Goal: Task Accomplishment & Management: Manage account settings

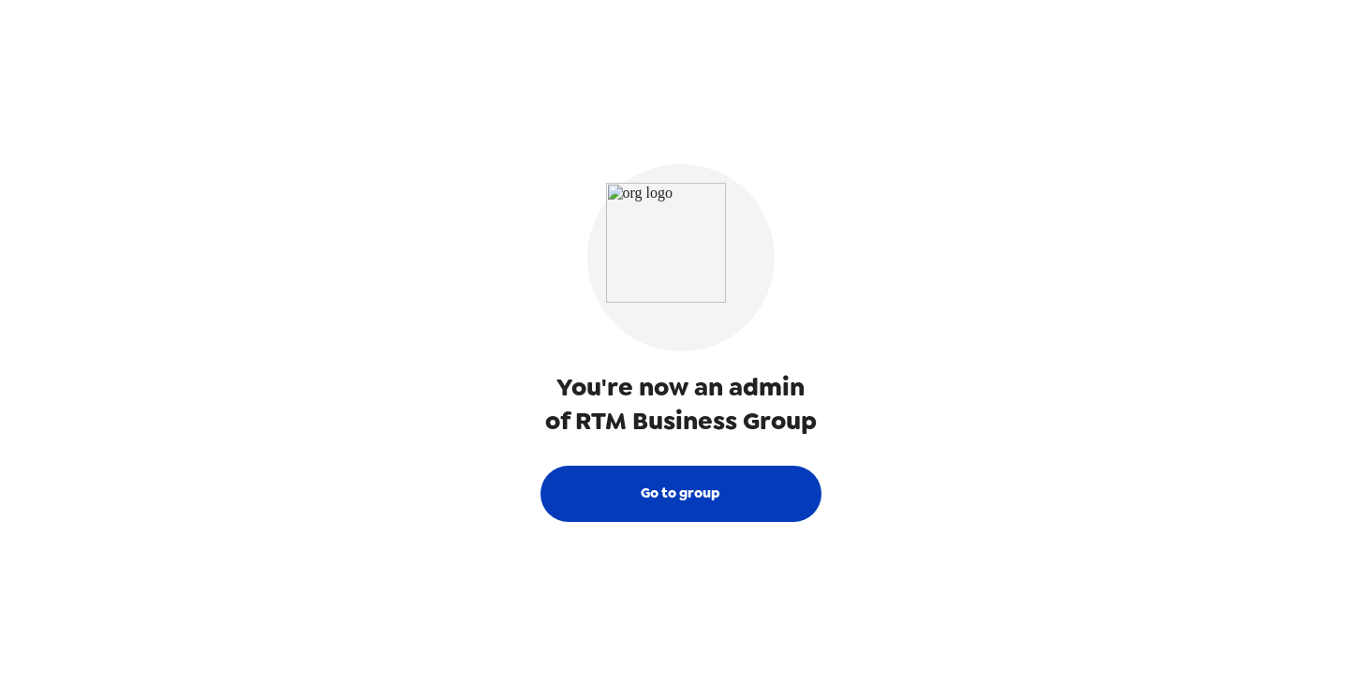
click at [700, 490] on button "Go to group" at bounding box center [681, 494] width 281 height 56
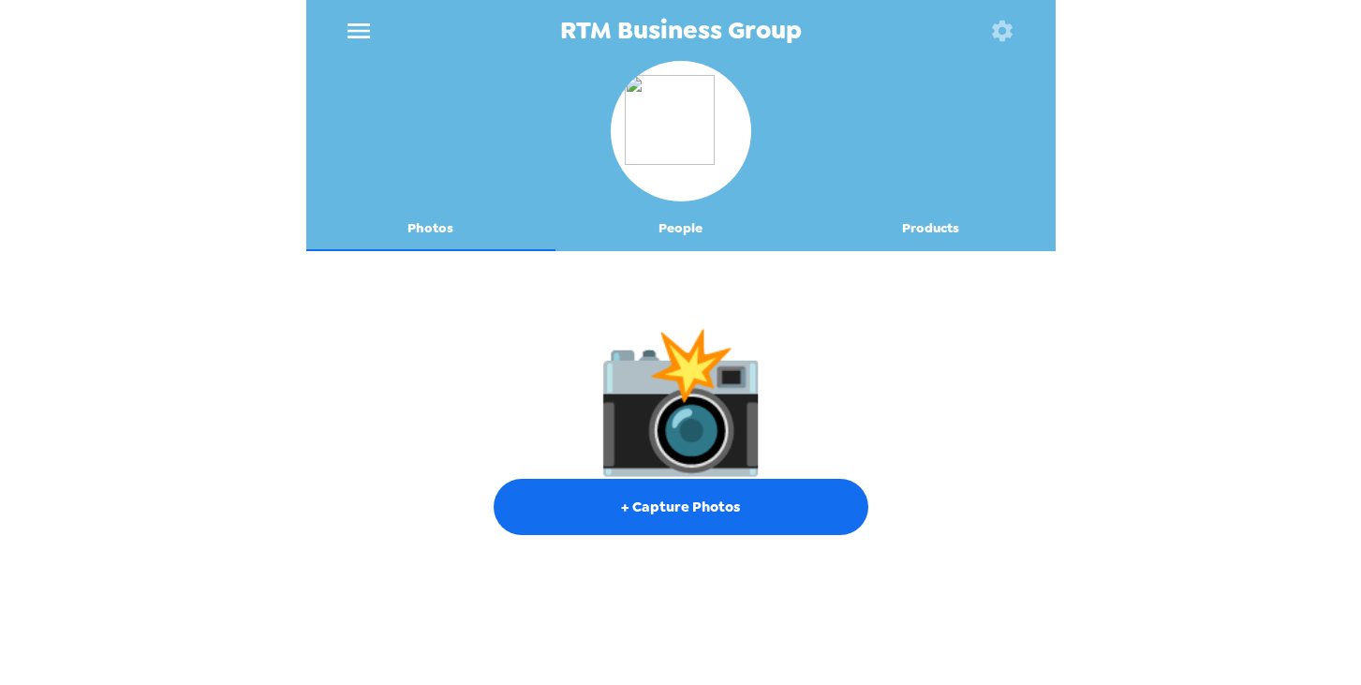
click at [663, 234] on button "People" at bounding box center [681, 228] width 250 height 45
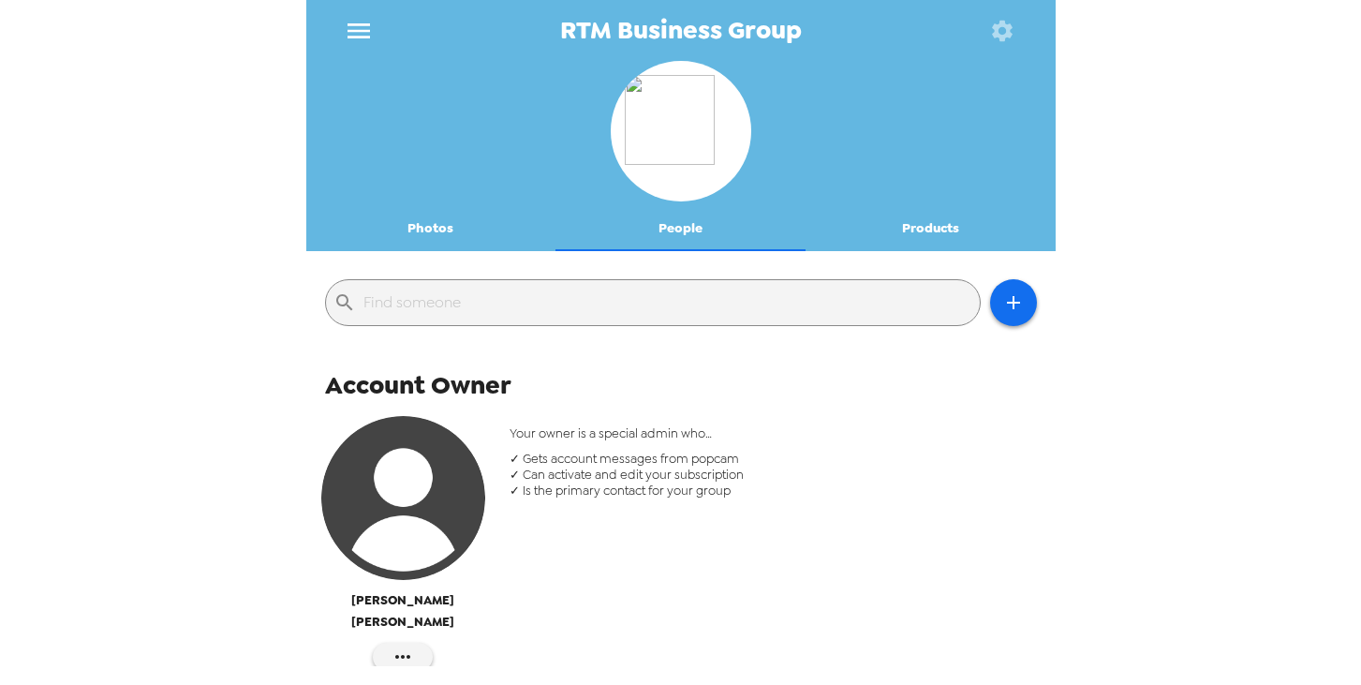
scroll to position [115, 0]
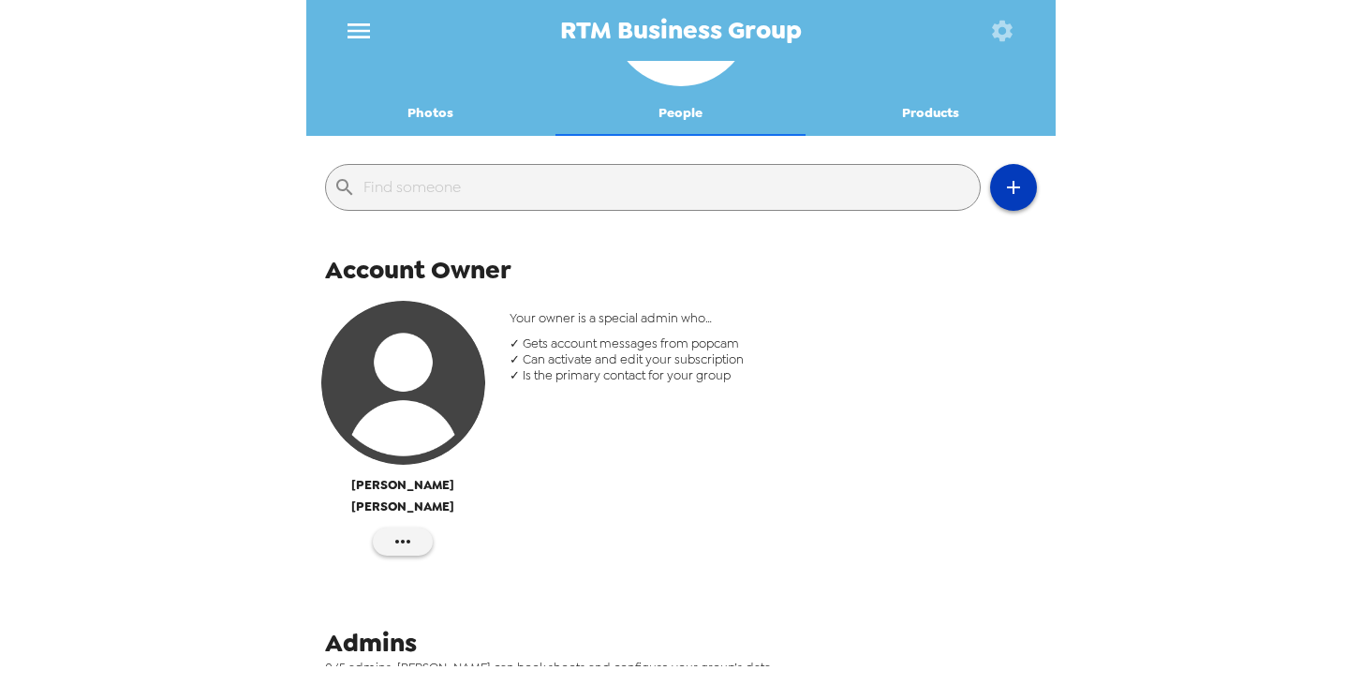
click at [1032, 195] on button "button" at bounding box center [1013, 187] width 47 height 47
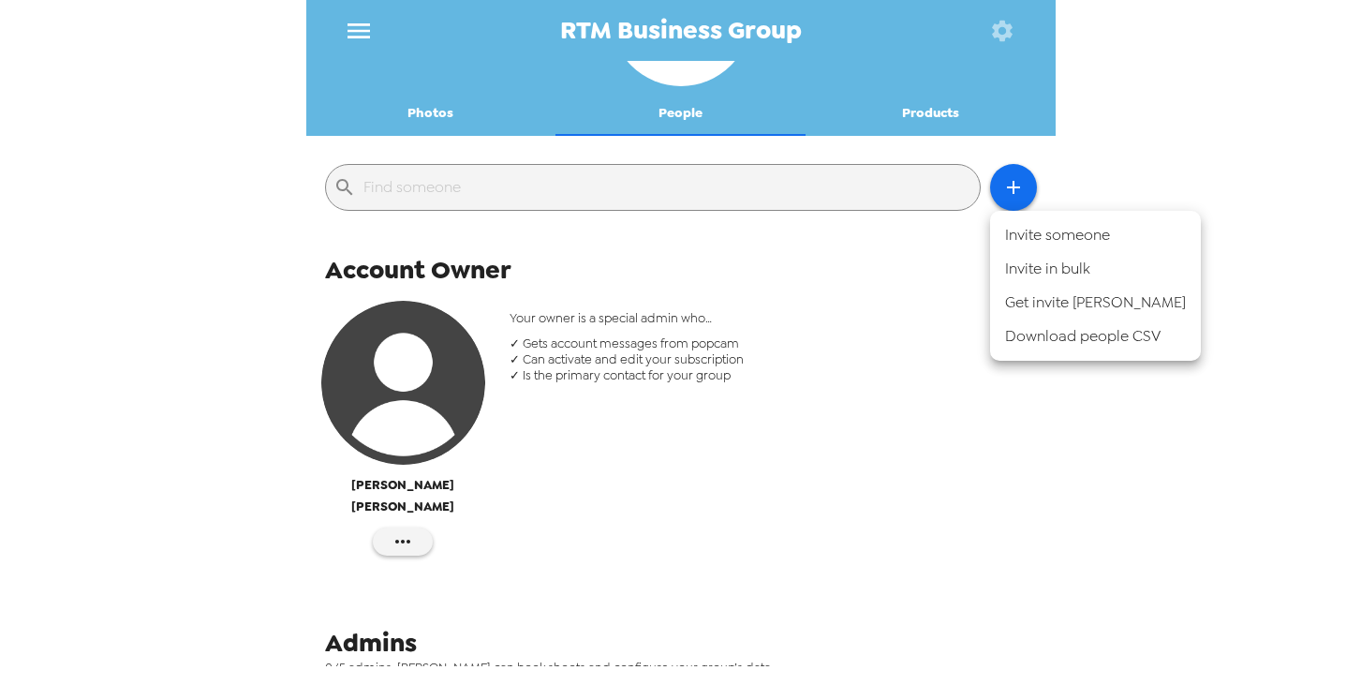
click at [1037, 243] on li "Invite someone" at bounding box center [1095, 235] width 211 height 34
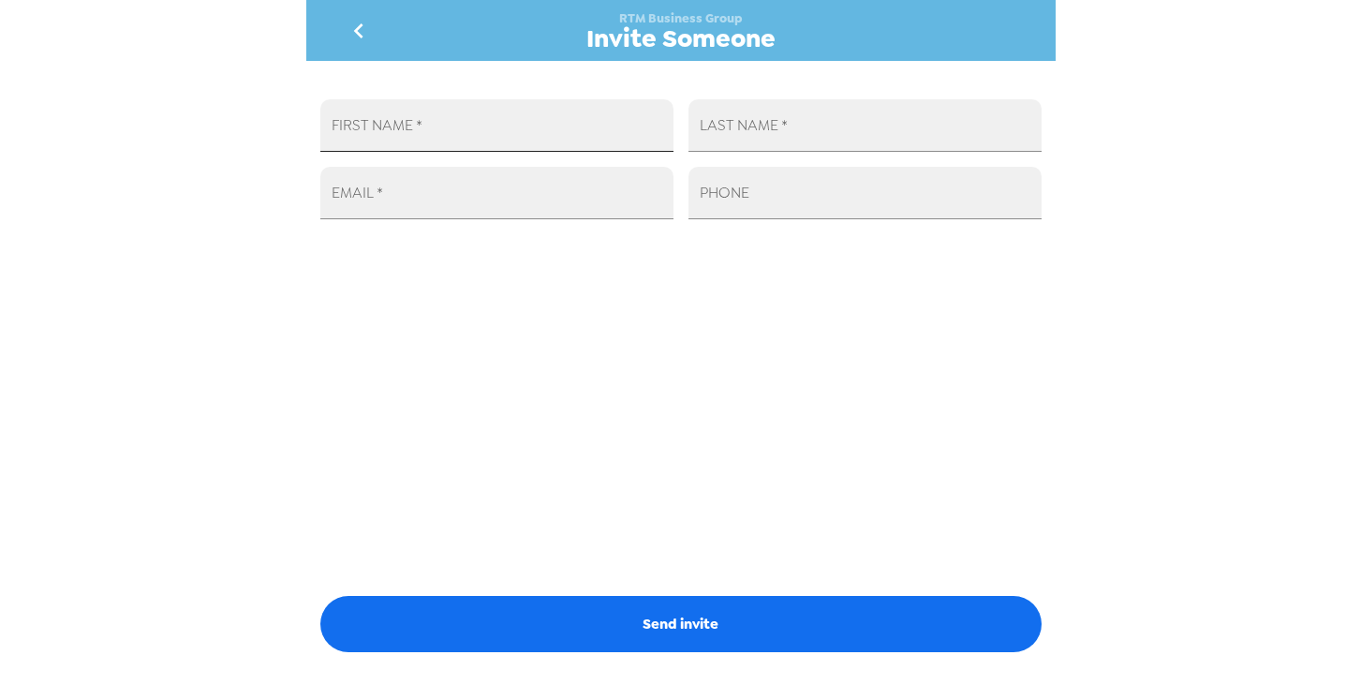
click at [509, 123] on input "FIRST NAME   *" at bounding box center [496, 125] width 353 height 52
type input "[PERSON_NAME]"
type input "Hill"
paste input "[EMAIL_ADDRESS][DOMAIN_NAME]"
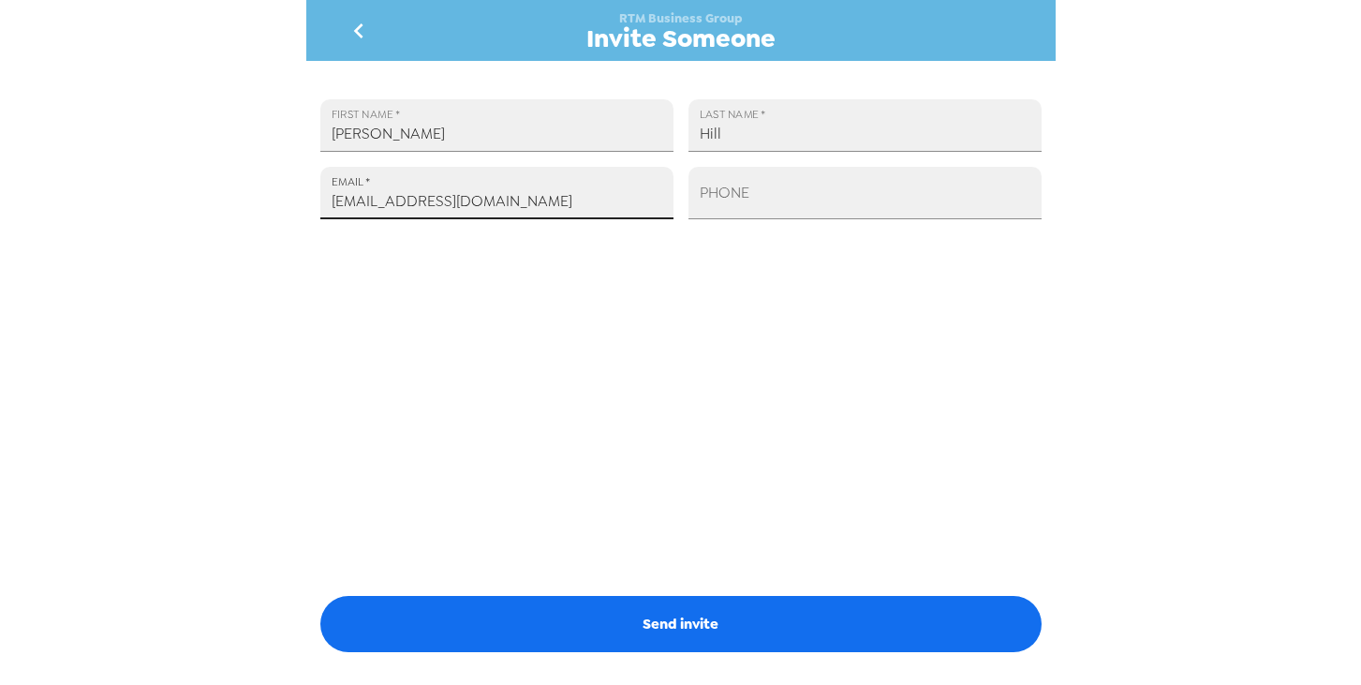
type input "[EMAIL_ADDRESS][DOMAIN_NAME]"
click at [461, 594] on div "FIRST NAME   * [PERSON_NAME] LAST NAME   * [PERSON_NAME] EMAIL   * [EMAIL_ADDRE…" at bounding box center [681, 363] width 750 height 605
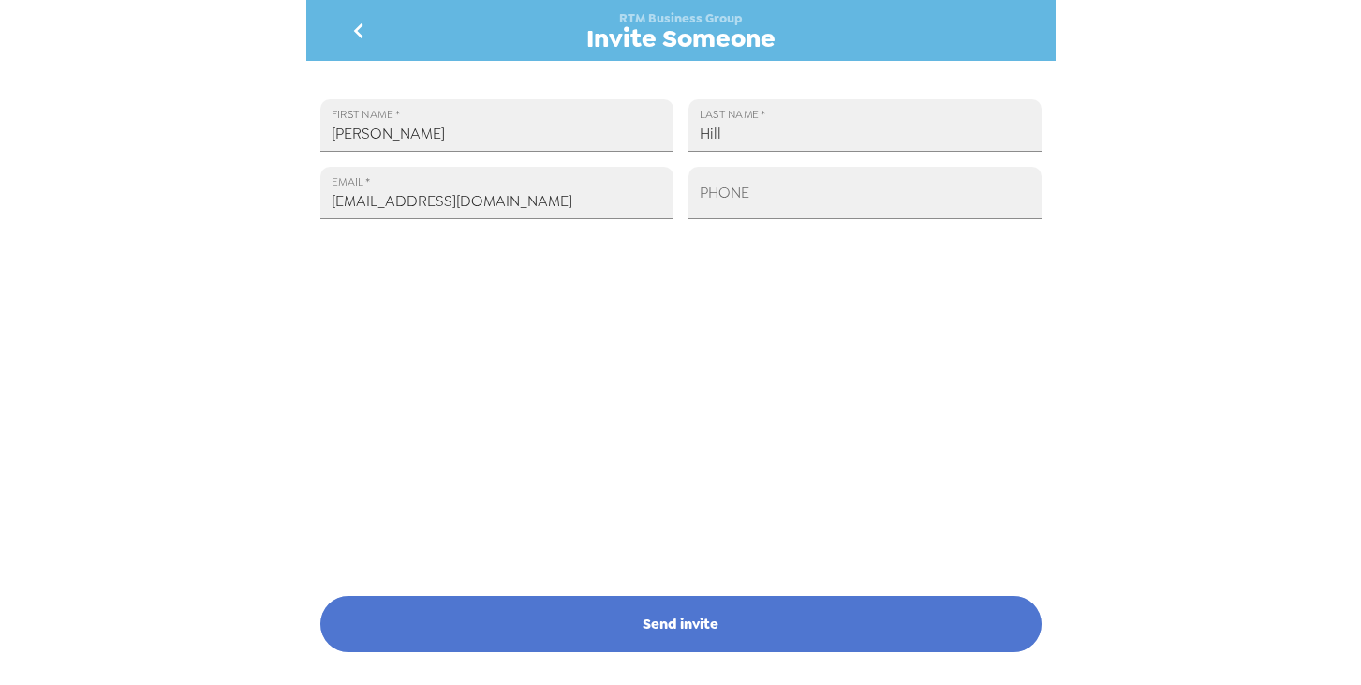
click at [455, 614] on button "Send invite" at bounding box center [680, 624] width 721 height 56
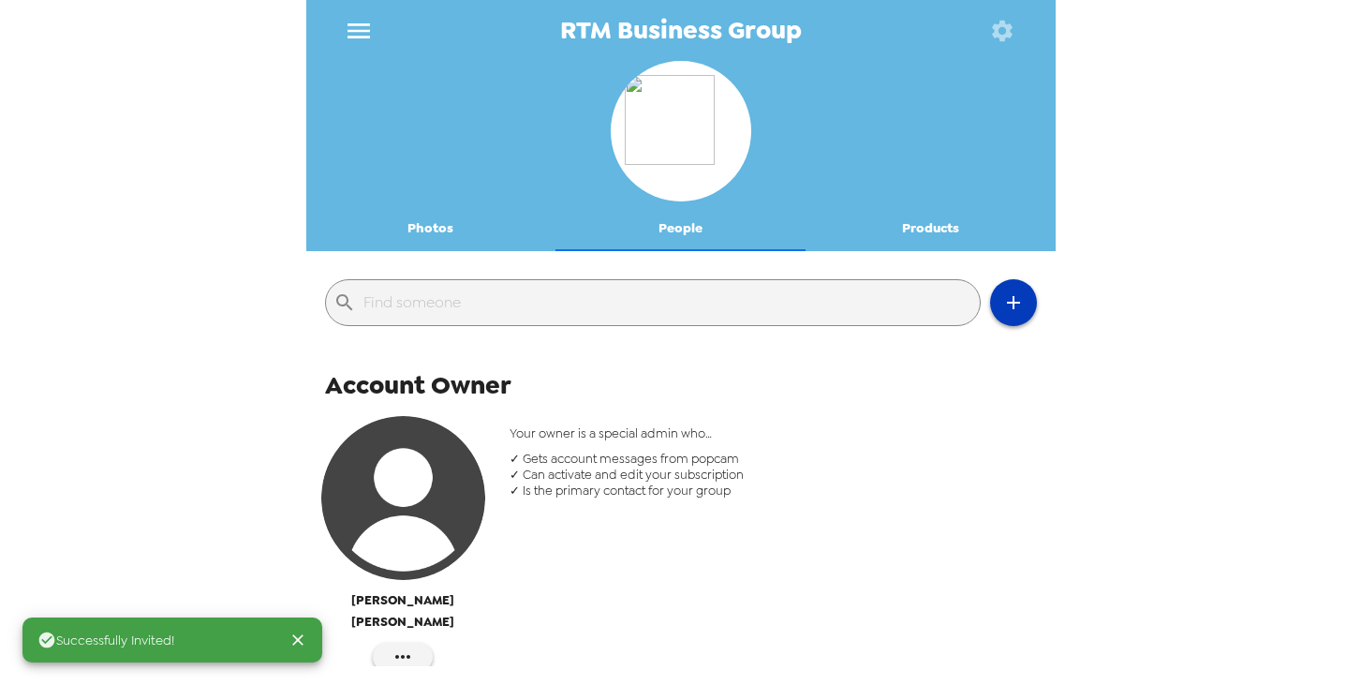
click at [1017, 318] on button "button" at bounding box center [1013, 302] width 47 height 47
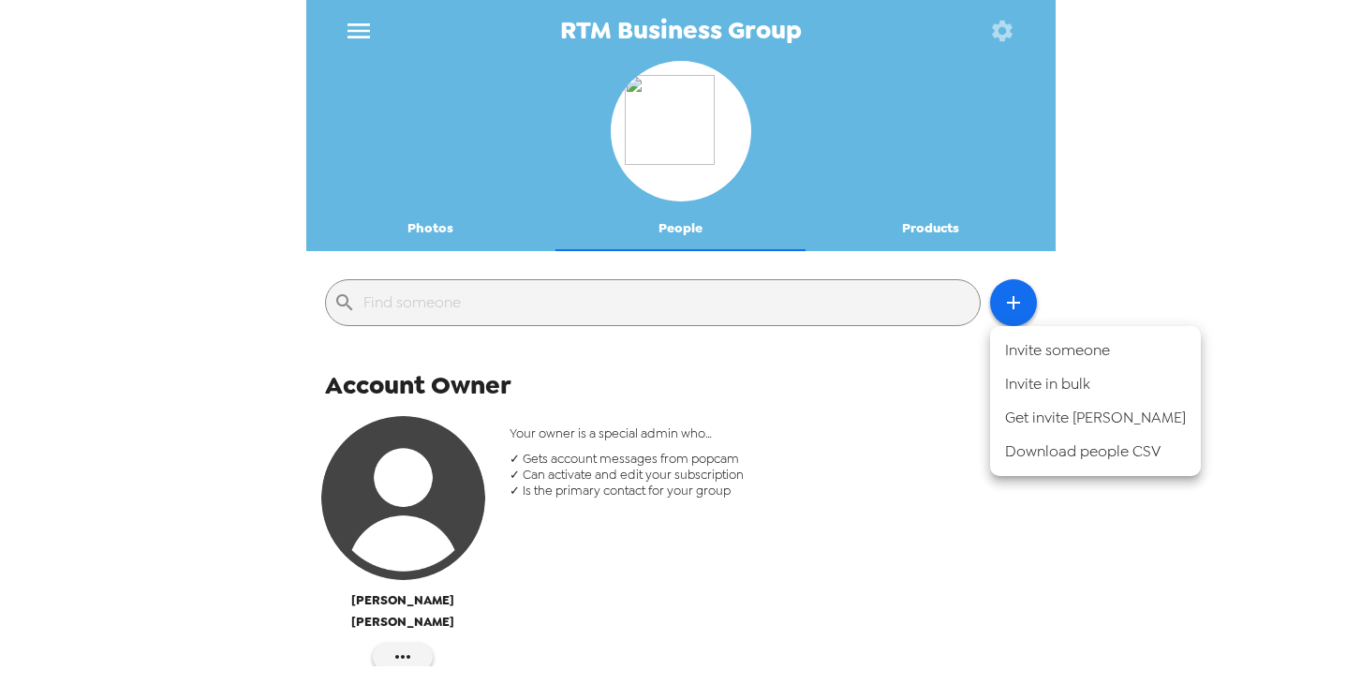
click at [1008, 361] on li "Invite someone" at bounding box center [1095, 351] width 211 height 34
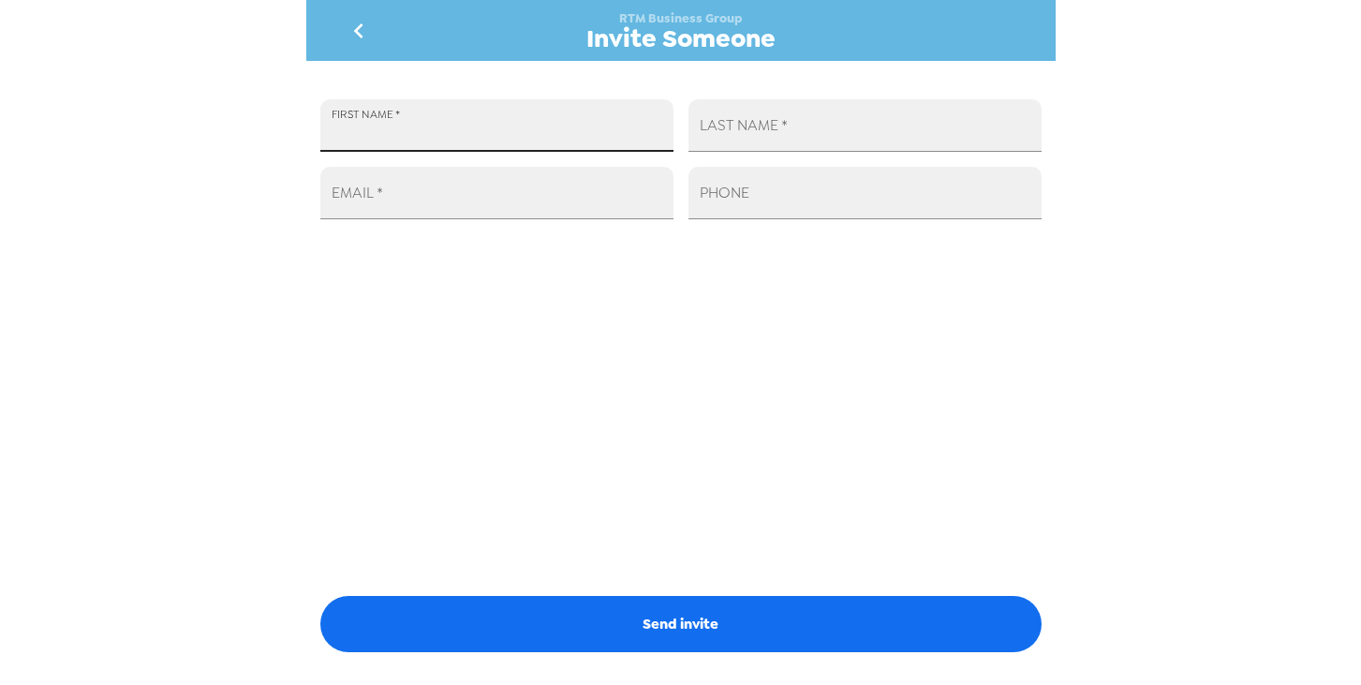
click at [533, 134] on input "FIRST NAME   *" at bounding box center [496, 125] width 353 height 52
type input "[DEMOGRAPHIC_DATA]"
click at [361, 40] on icon "go back" at bounding box center [359, 31] width 30 height 30
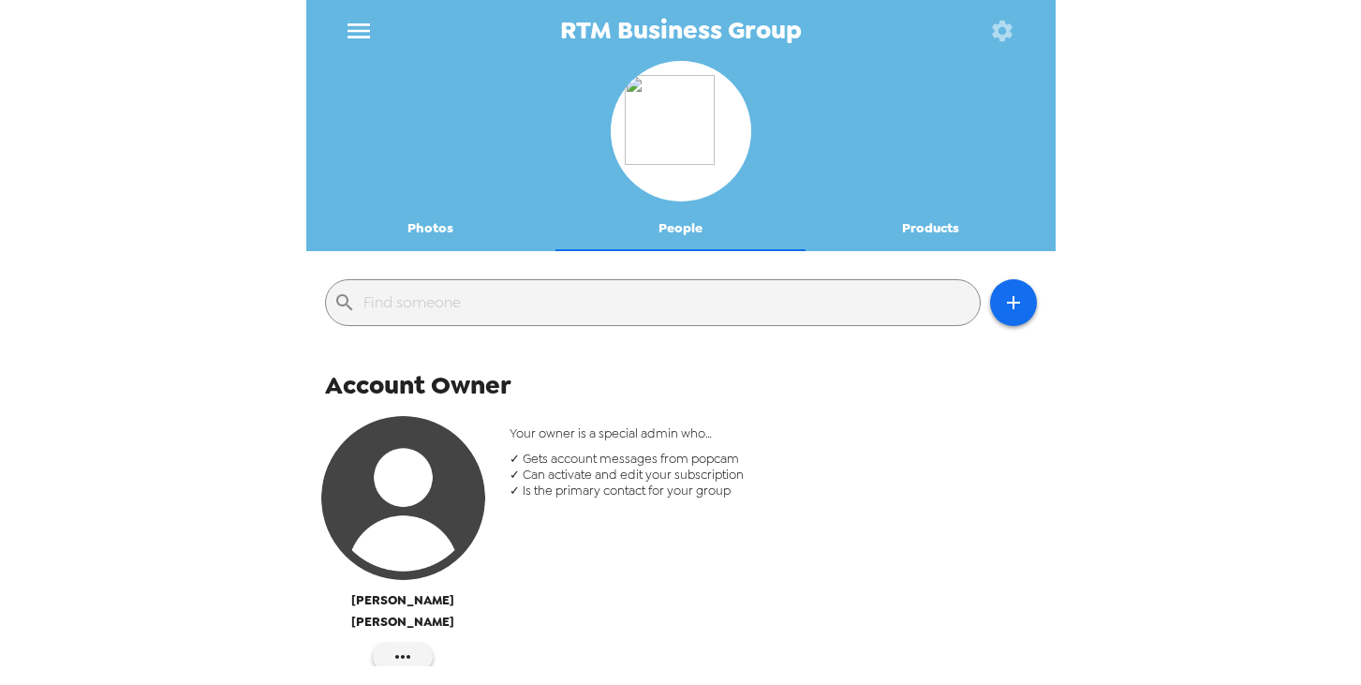
click at [346, 32] on icon "menu" at bounding box center [359, 31] width 30 height 30
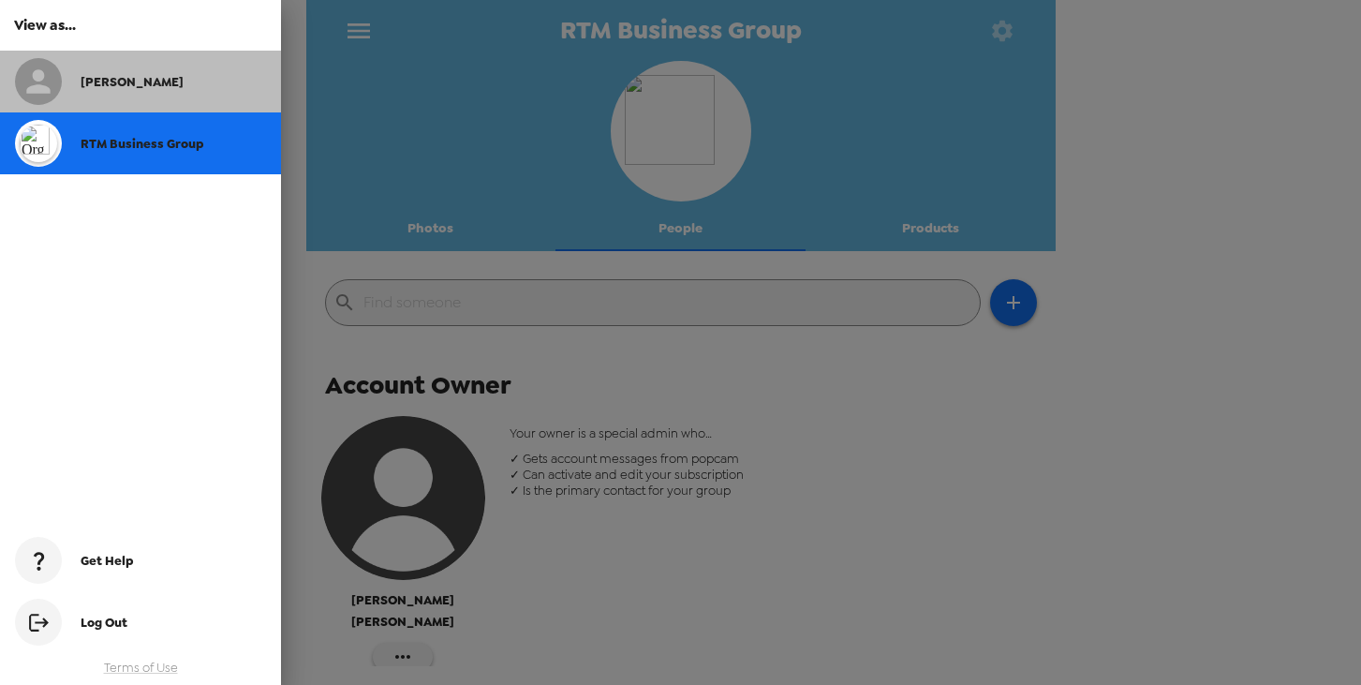
click at [202, 84] on div "[PERSON_NAME]" at bounding box center [174, 82] width 186 height 16
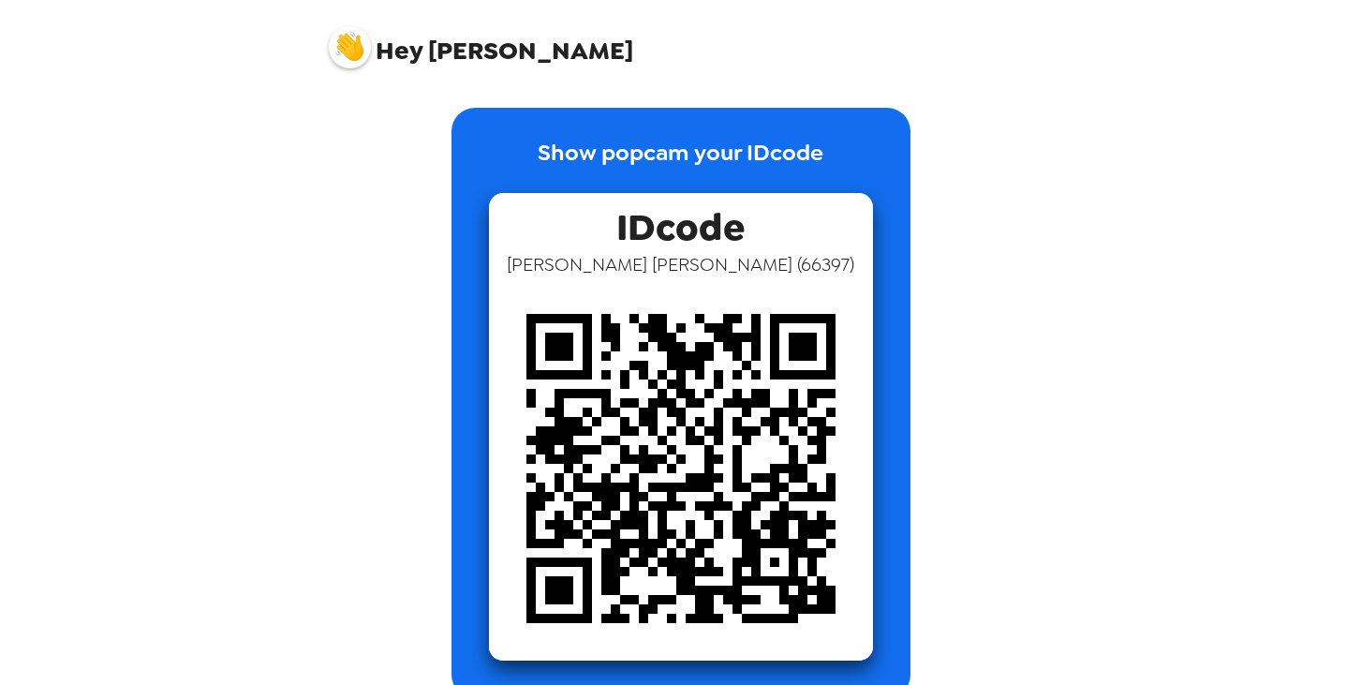
click at [384, 50] on span "Hey" at bounding box center [399, 51] width 47 height 34
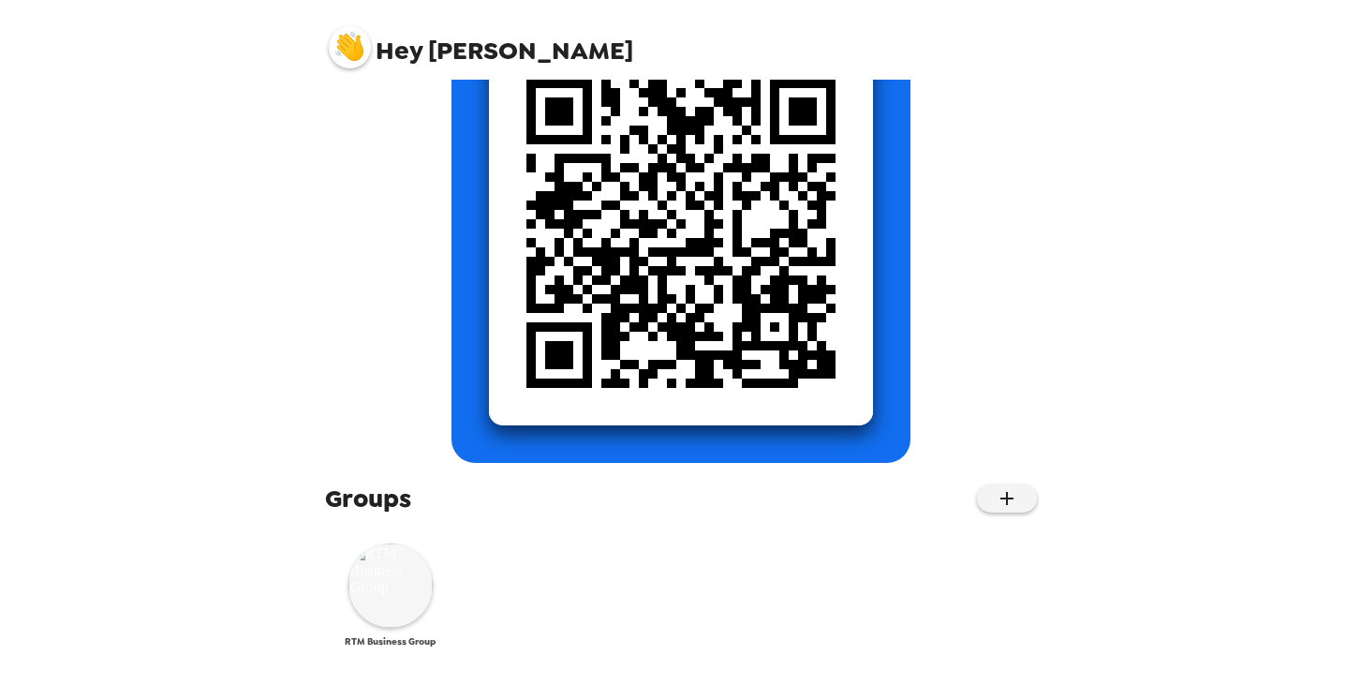
click at [377, 593] on img at bounding box center [391, 585] width 84 height 84
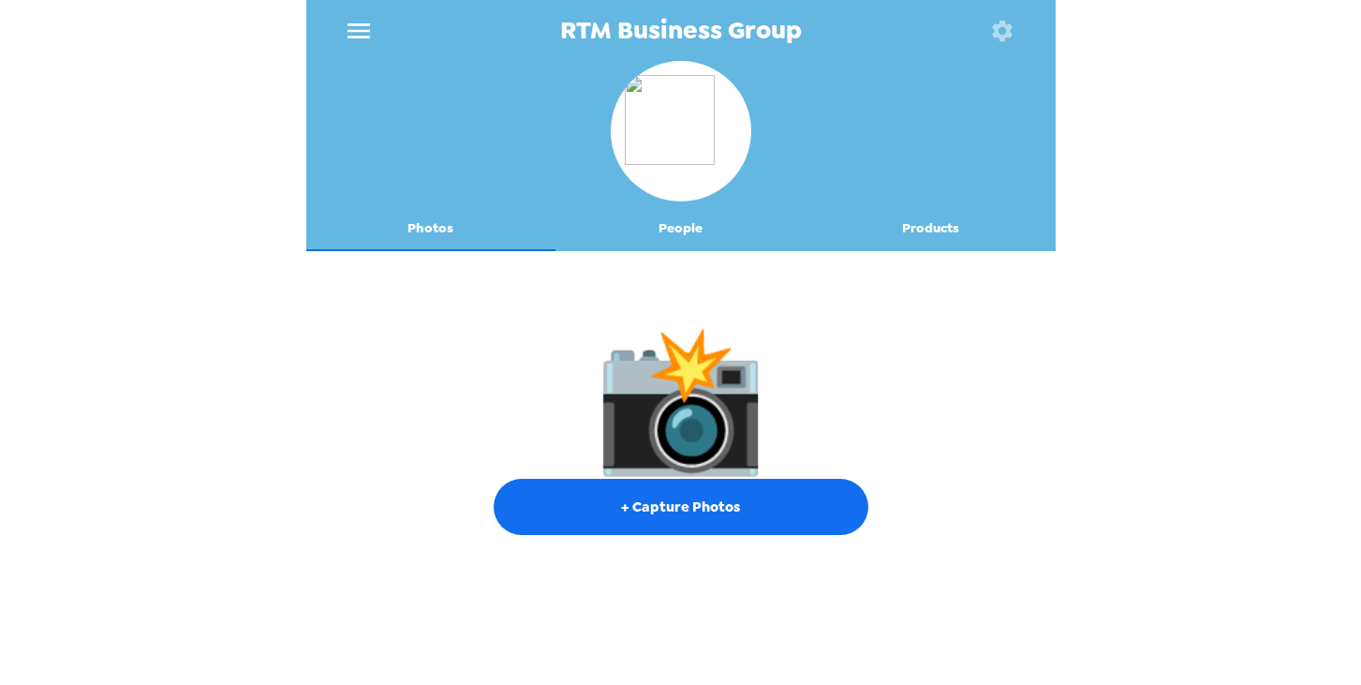
click at [364, 27] on icon "menu" at bounding box center [359, 31] width 30 height 30
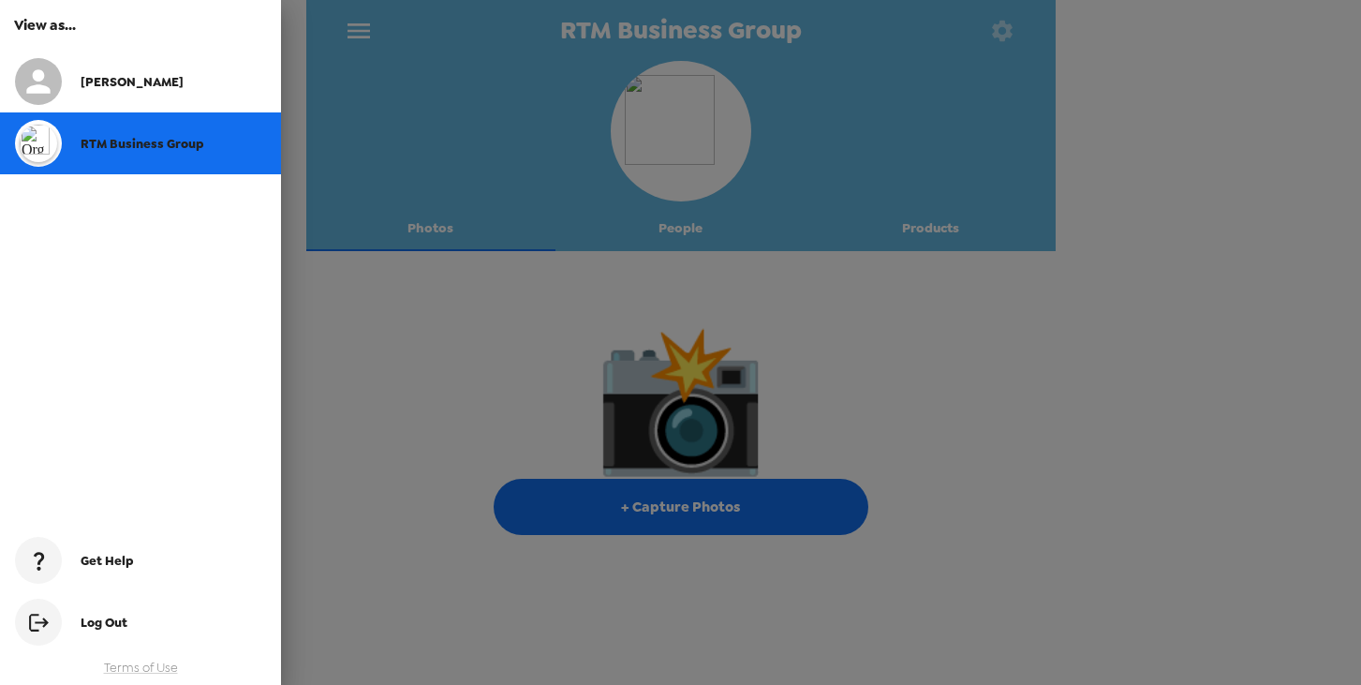
click at [1000, 95] on div at bounding box center [680, 342] width 1361 height 685
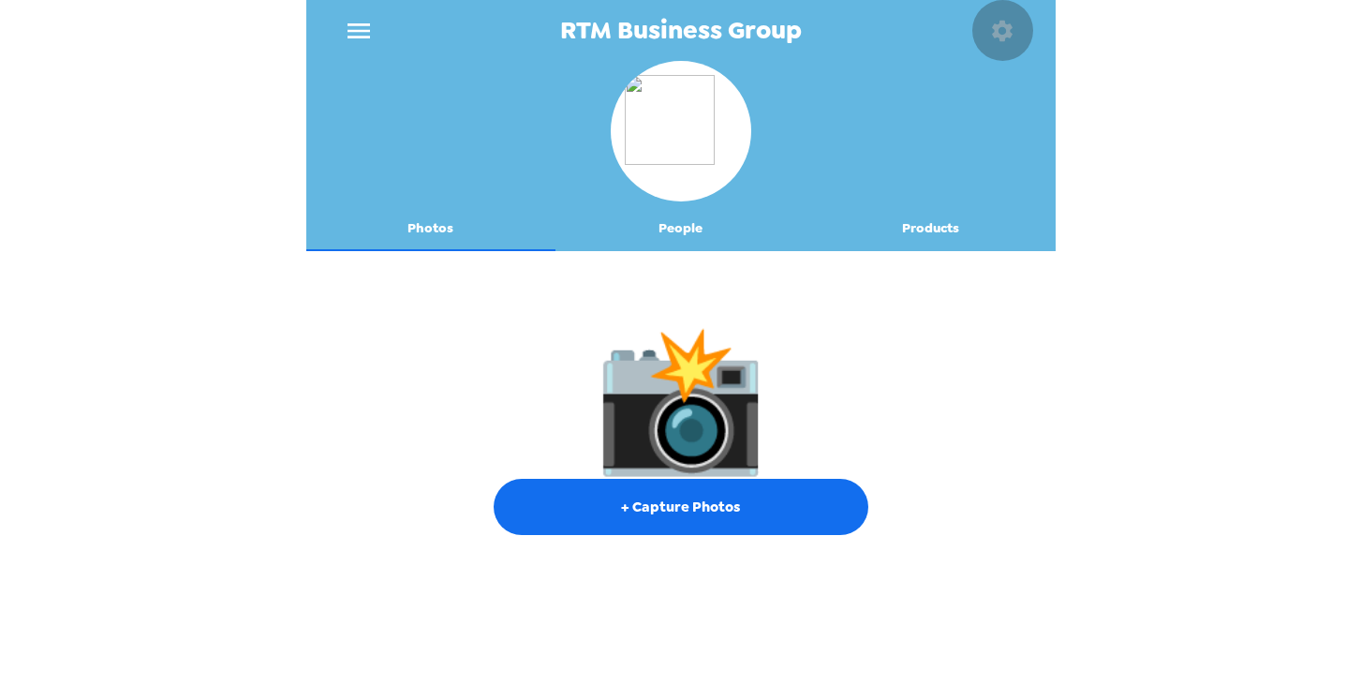
click at [1005, 24] on icon "button" at bounding box center [1002, 30] width 21 height 21
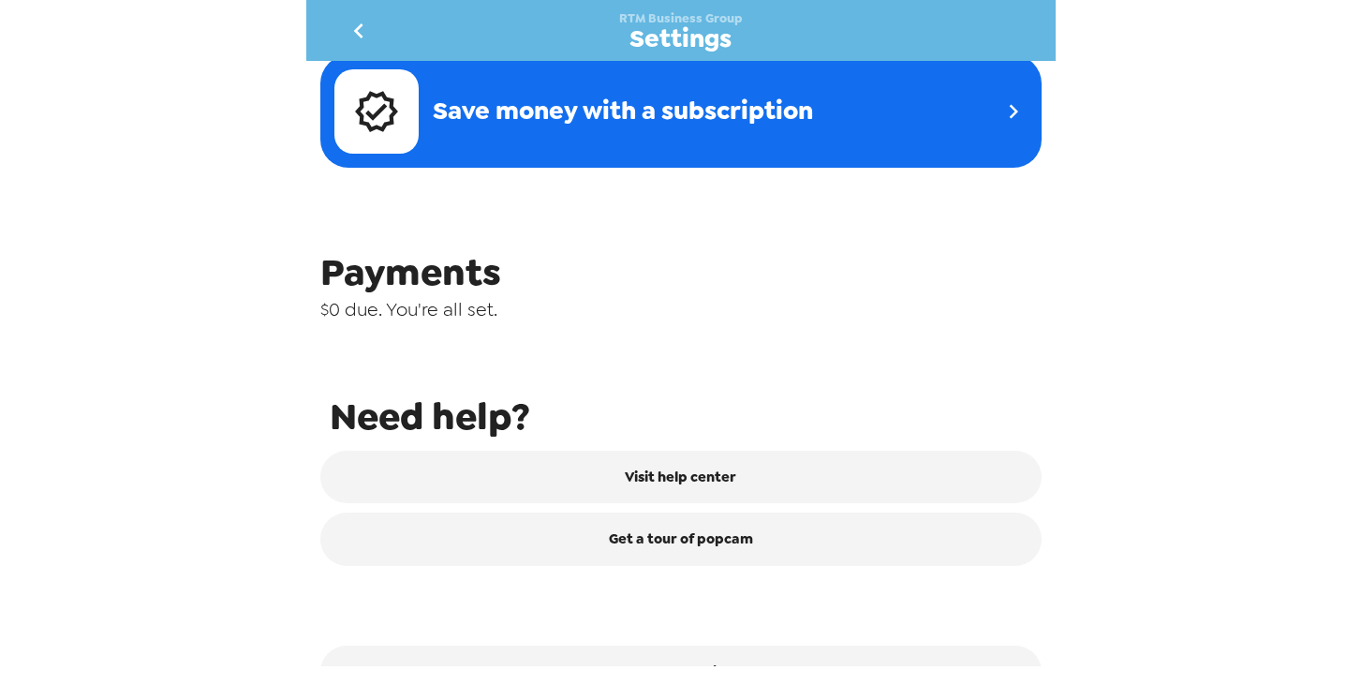
scroll to position [775, 0]
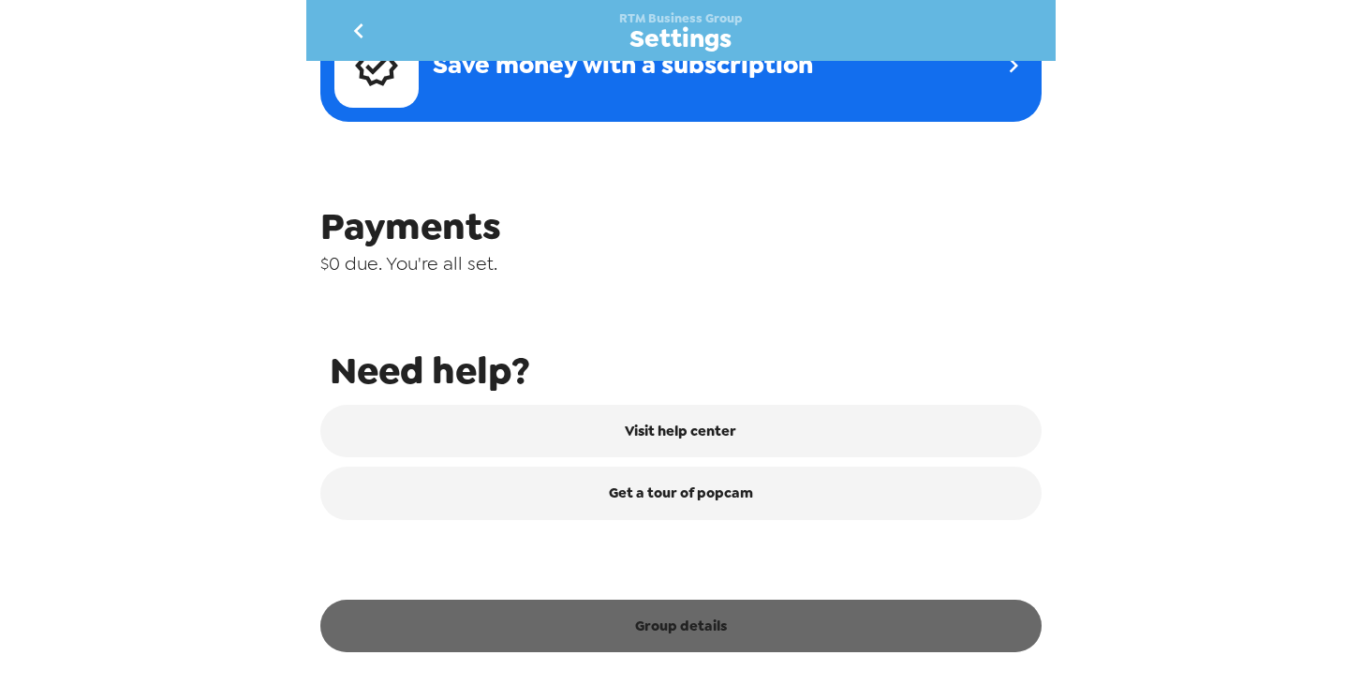
click at [573, 643] on button "Group details" at bounding box center [680, 626] width 721 height 52
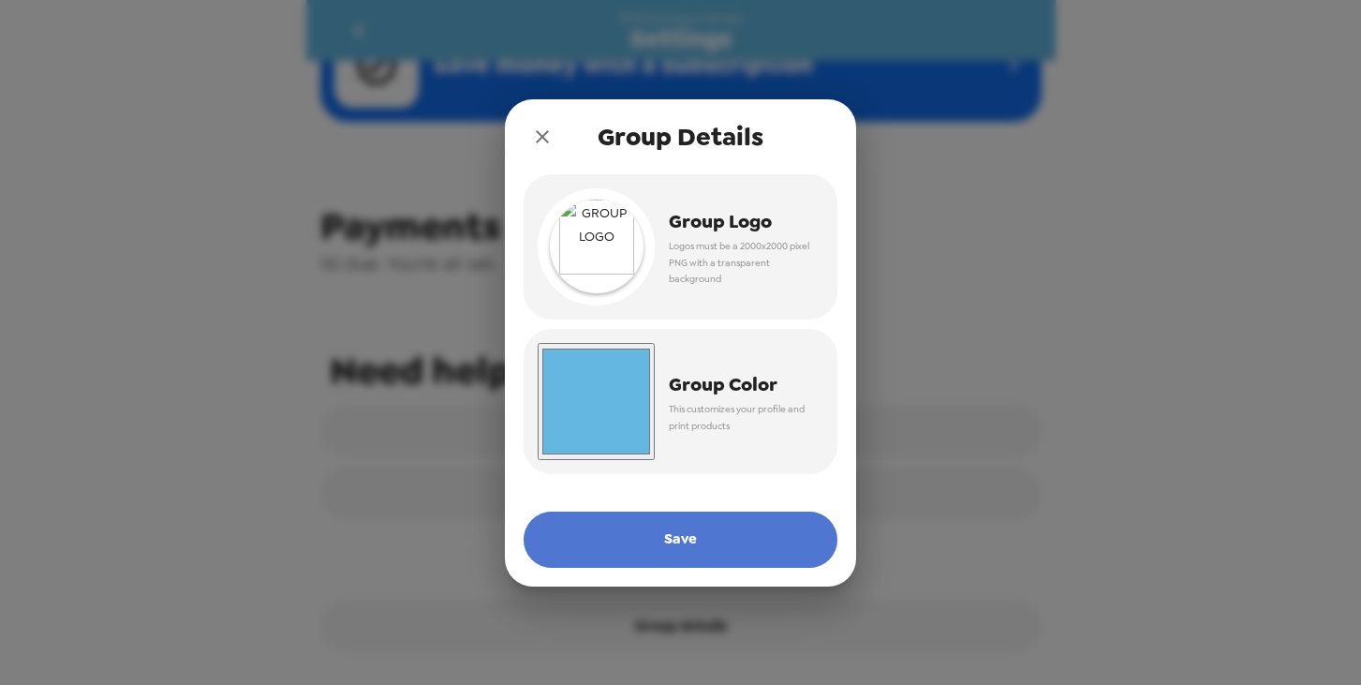
click at [645, 527] on button "Save" at bounding box center [681, 540] width 314 height 56
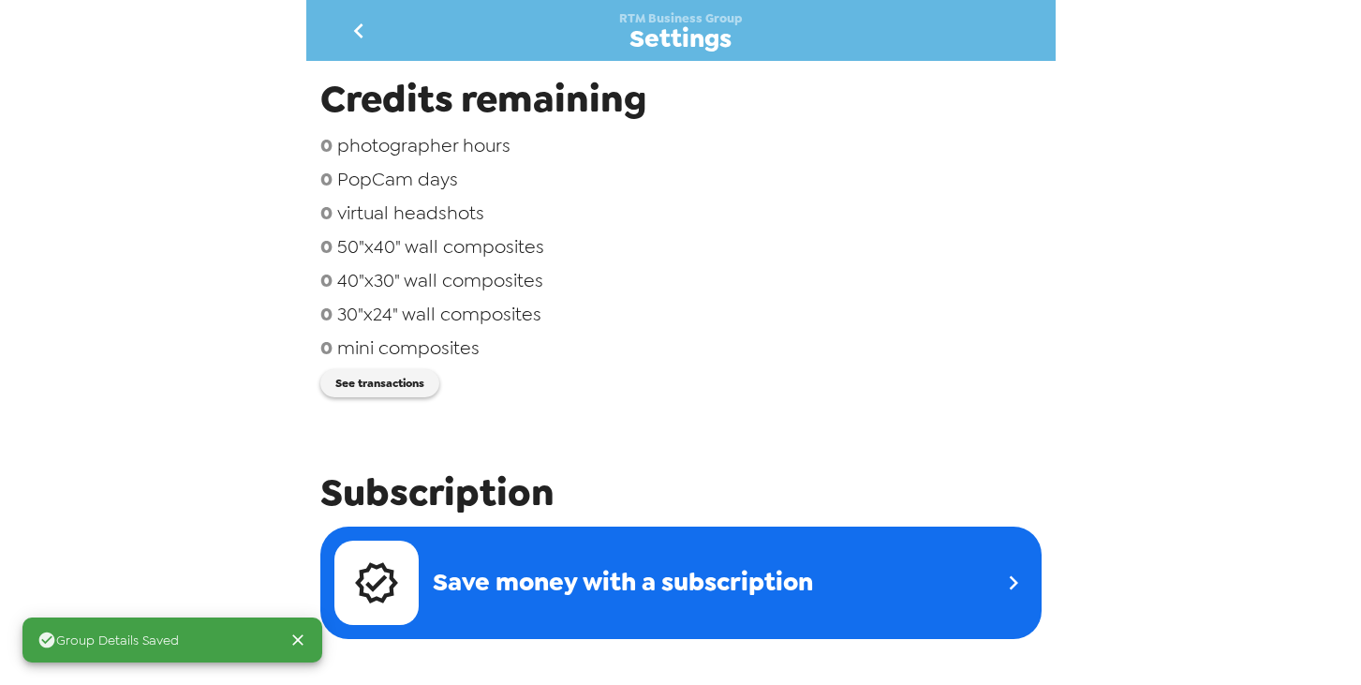
scroll to position [0, 0]
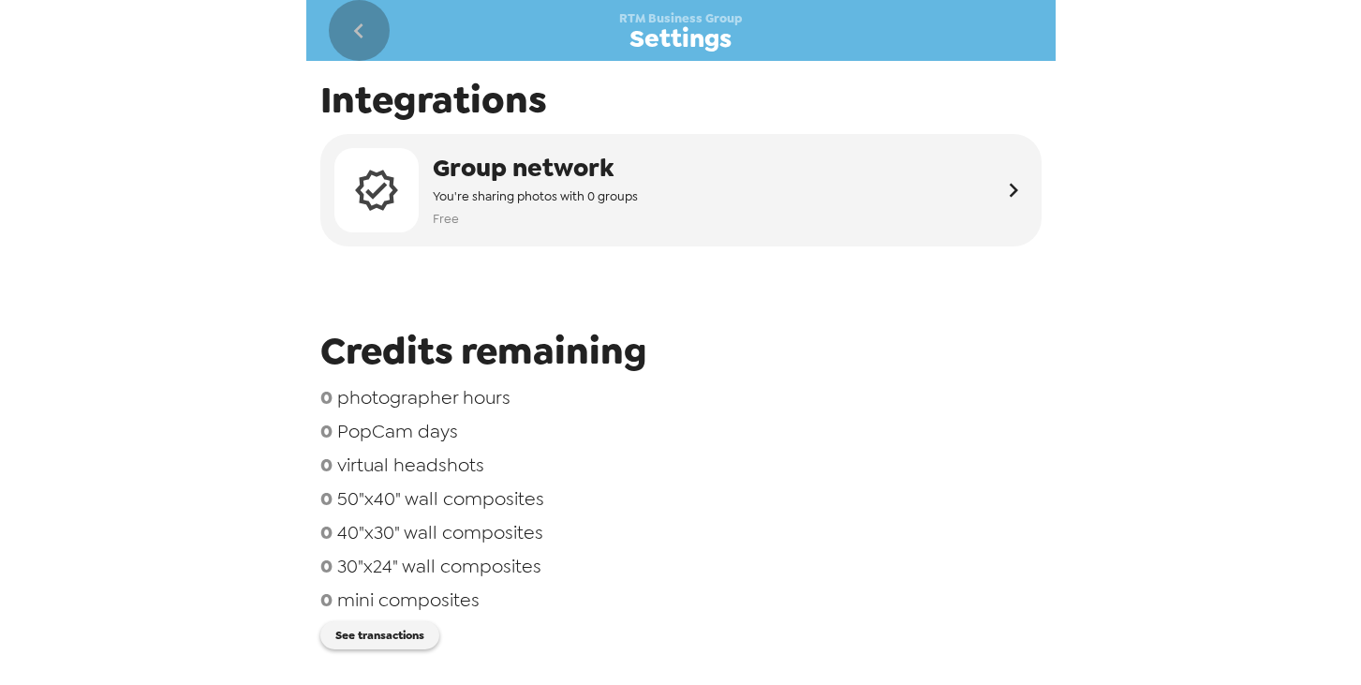
click at [358, 28] on icon "go back" at bounding box center [358, 30] width 9 height 15
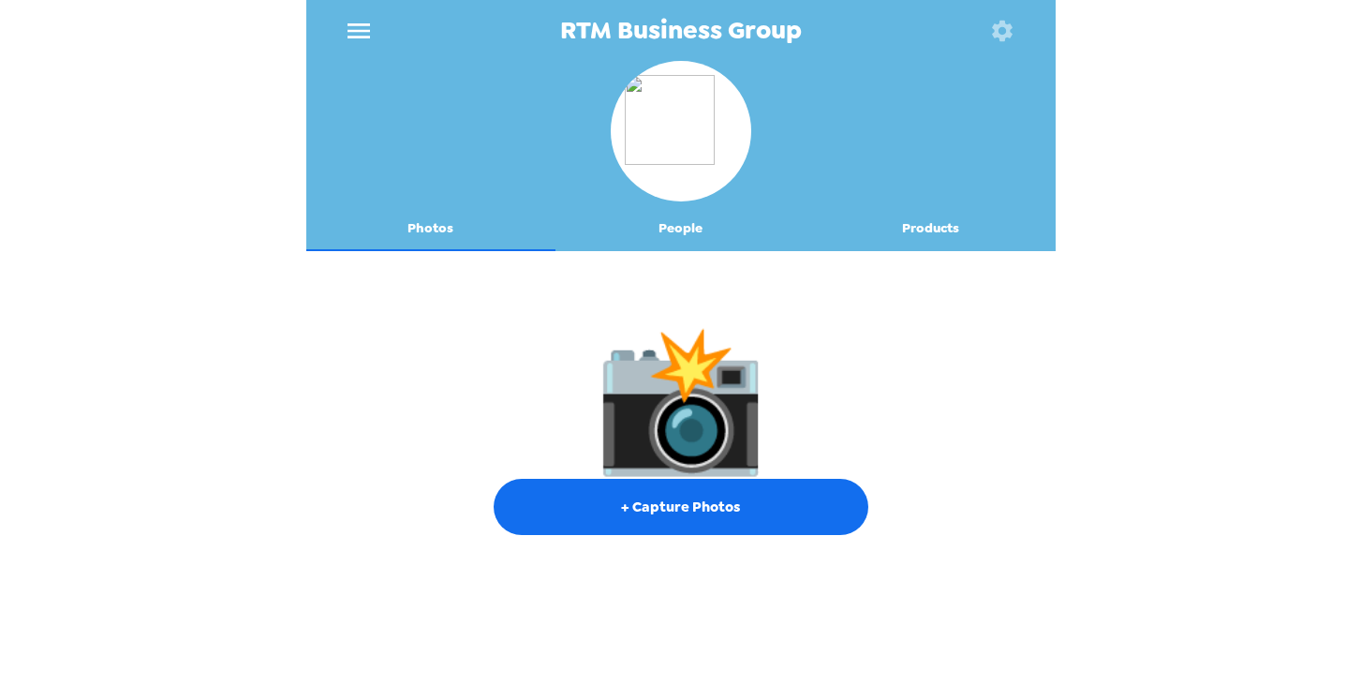
click at [911, 239] on button "Products" at bounding box center [931, 228] width 250 height 45
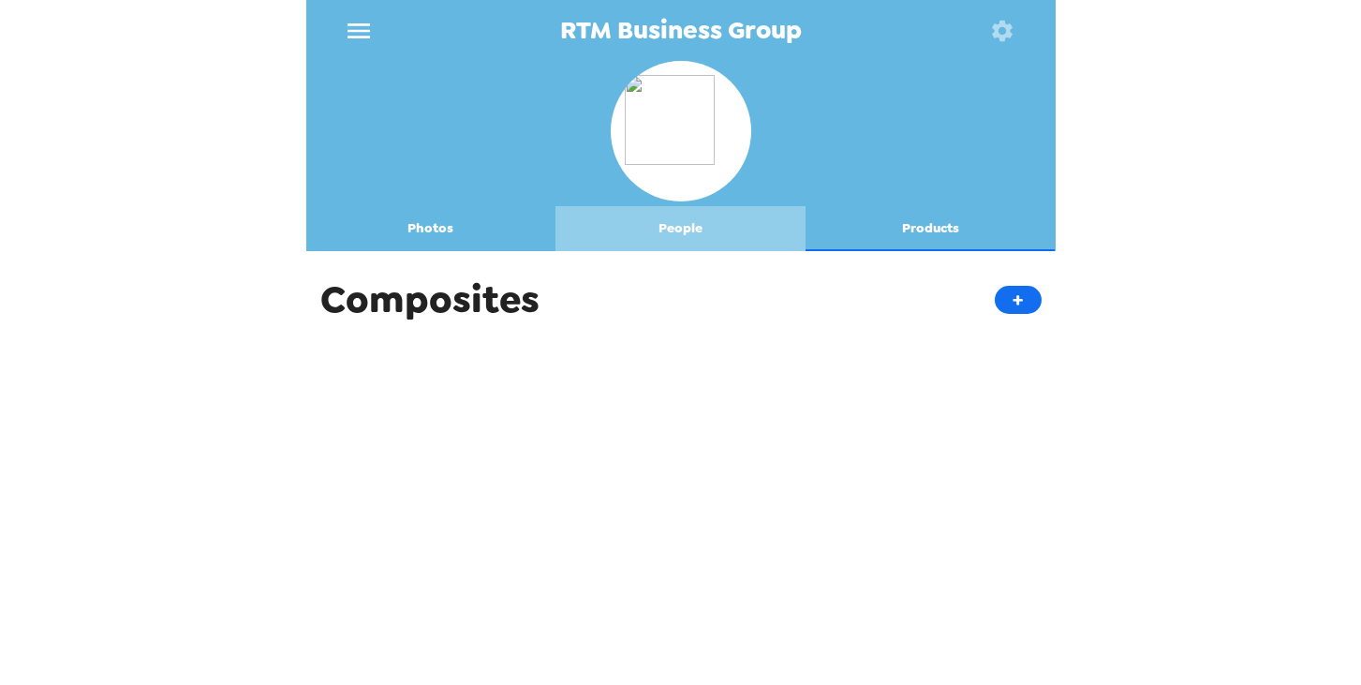
click at [715, 208] on button "People" at bounding box center [681, 228] width 250 height 45
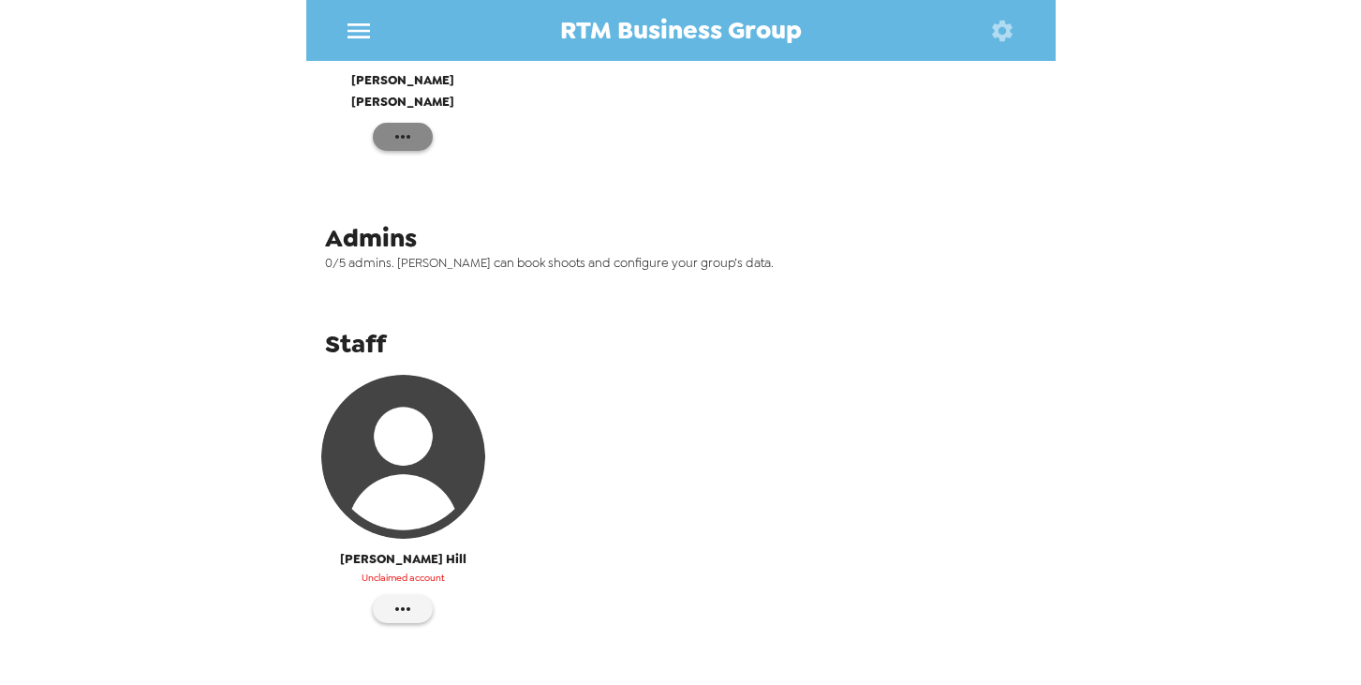
scroll to position [270, 0]
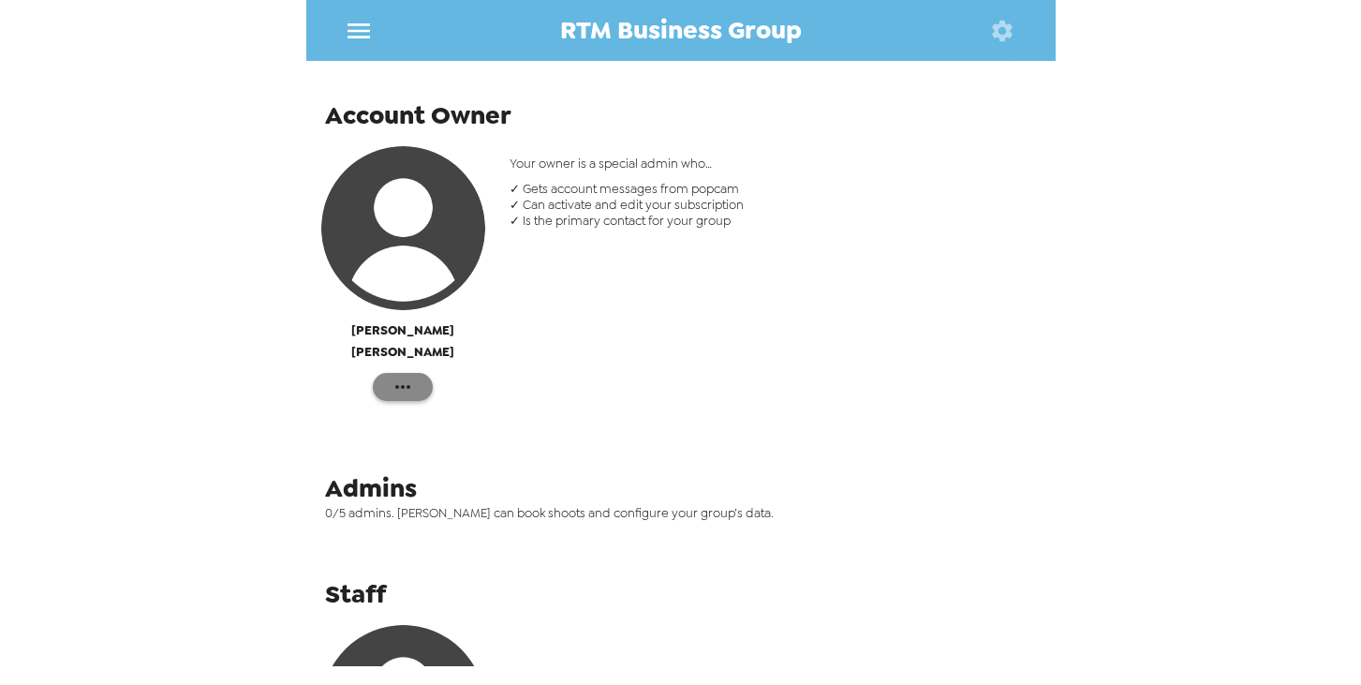
click at [391, 373] on button "button" at bounding box center [403, 387] width 60 height 28
click at [584, 329] on div at bounding box center [680, 342] width 1361 height 685
click at [996, 25] on icon "button" at bounding box center [1002, 30] width 21 height 21
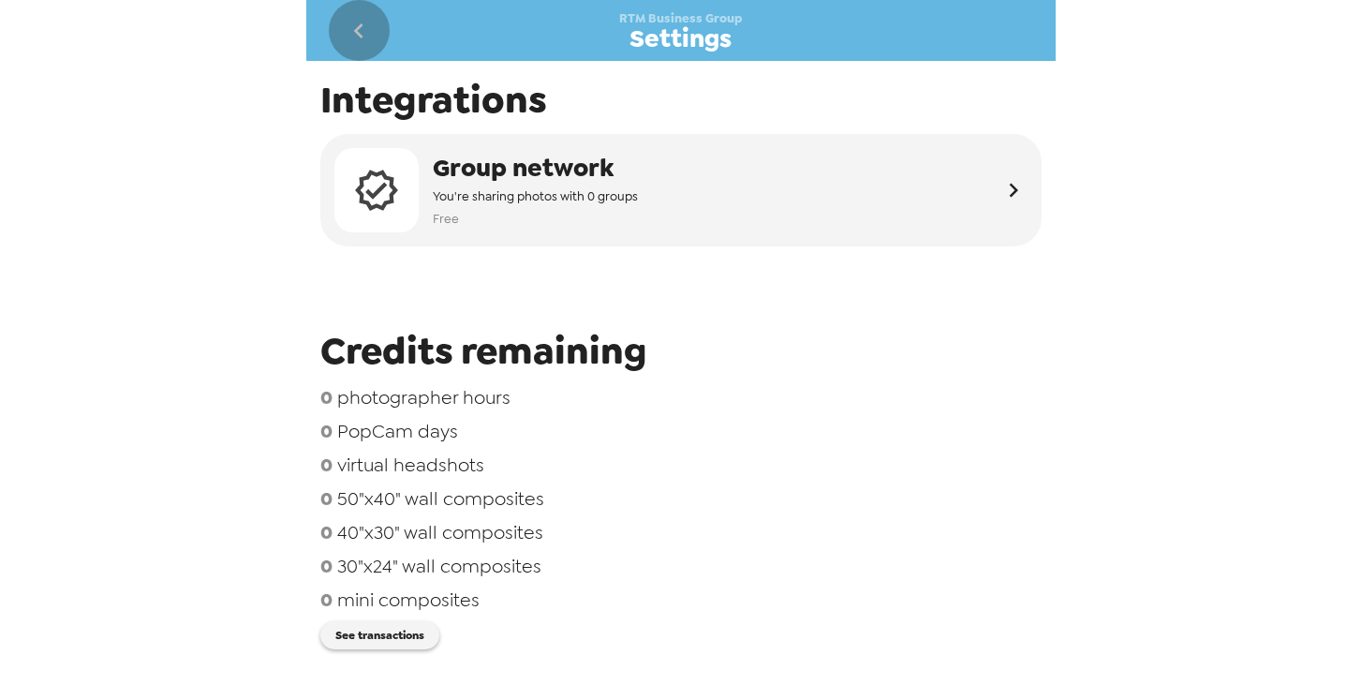
click at [345, 31] on icon "go back" at bounding box center [359, 31] width 30 height 30
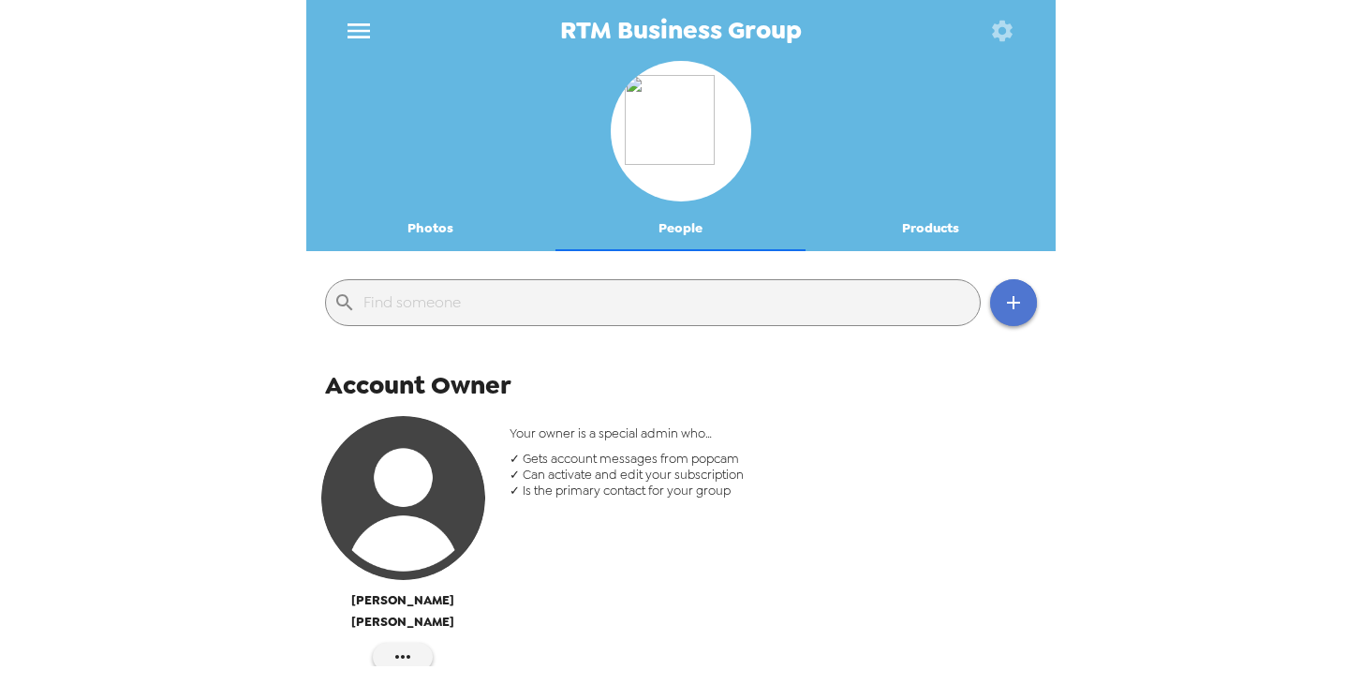
click at [1011, 316] on button "button" at bounding box center [1013, 302] width 47 height 47
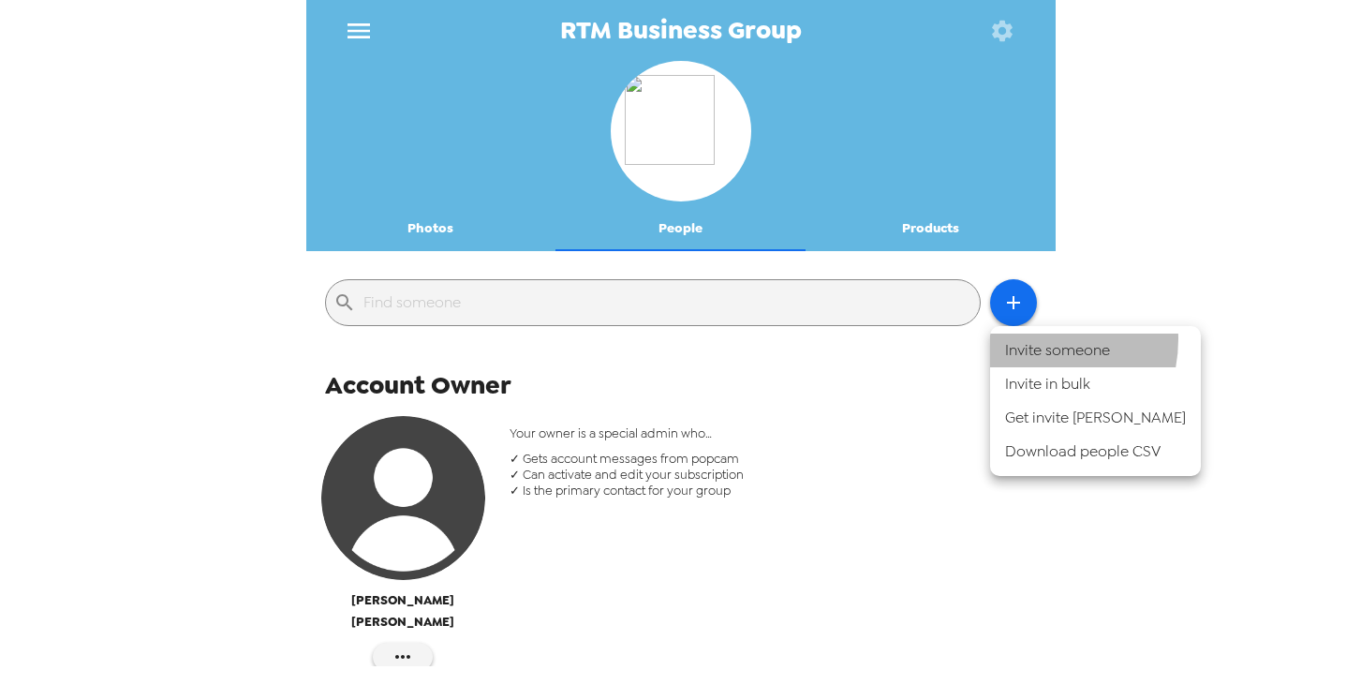
click at [1026, 339] on li "Invite someone" at bounding box center [1095, 351] width 211 height 34
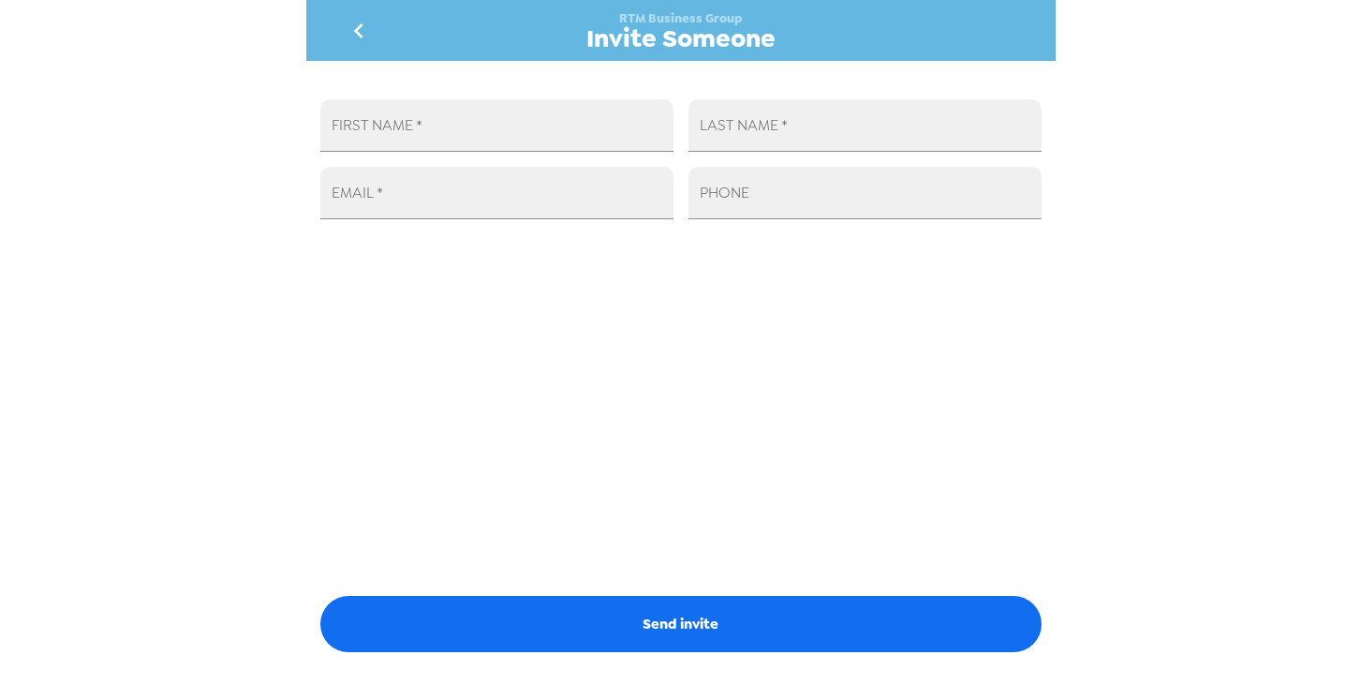
click at [358, 35] on icon "go back" at bounding box center [359, 31] width 30 height 30
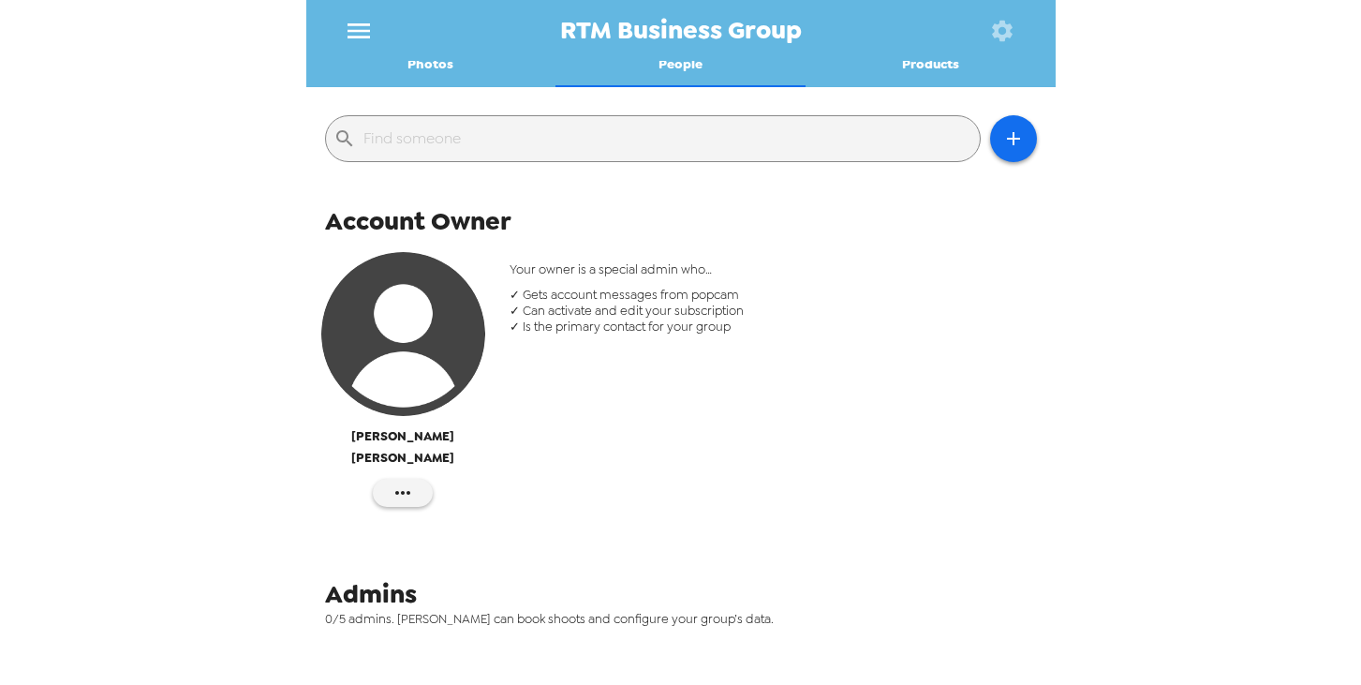
scroll to position [233, 0]
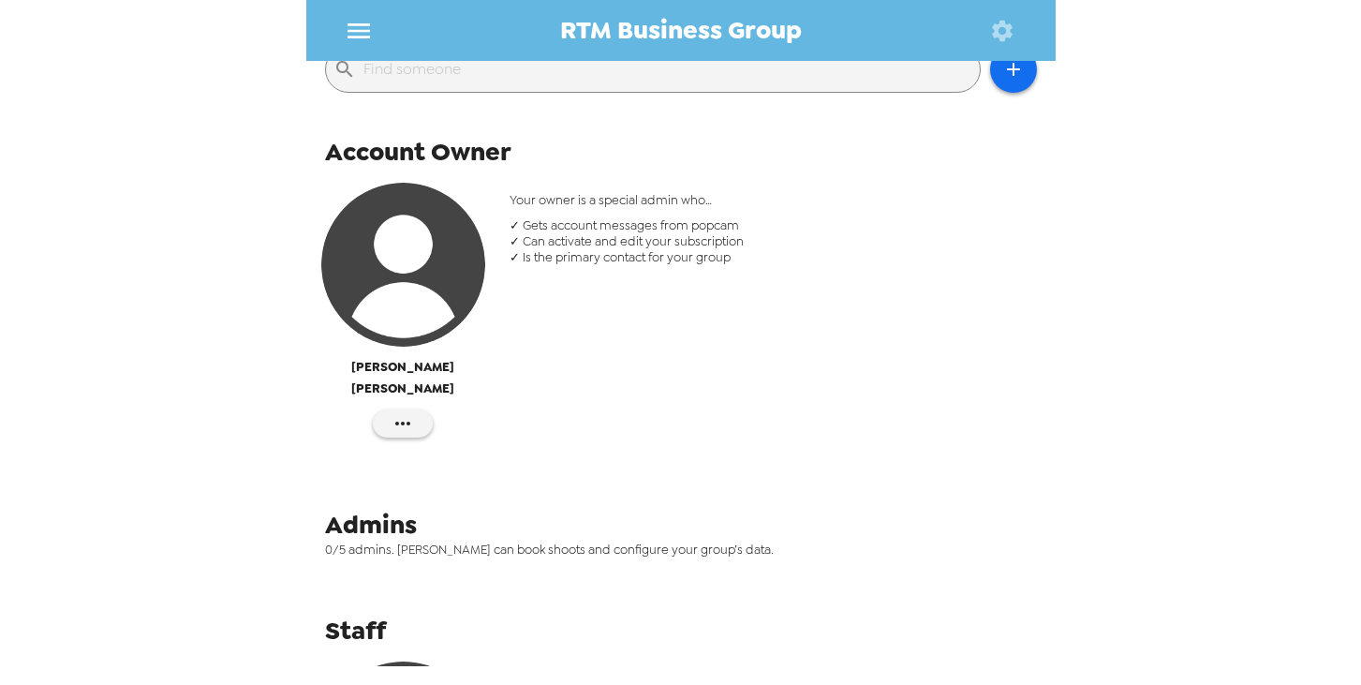
click at [387, 510] on span "Admins" at bounding box center [371, 525] width 92 height 34
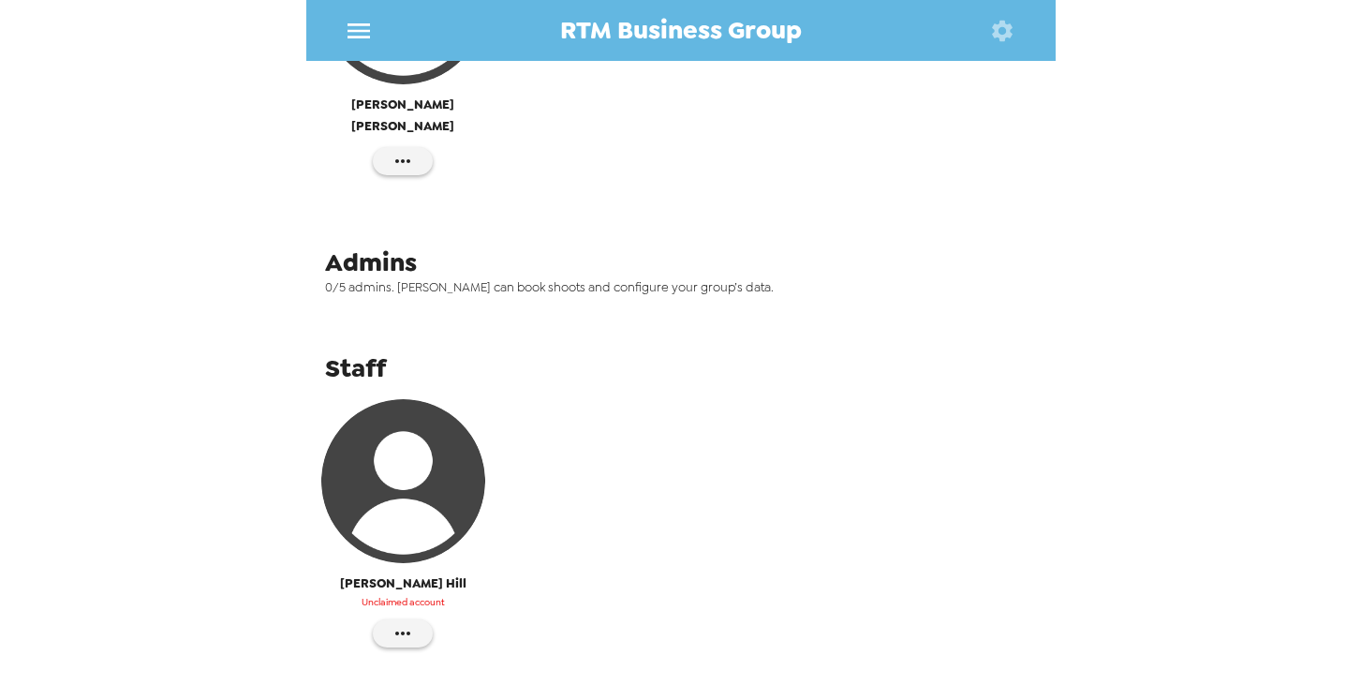
scroll to position [520, 0]
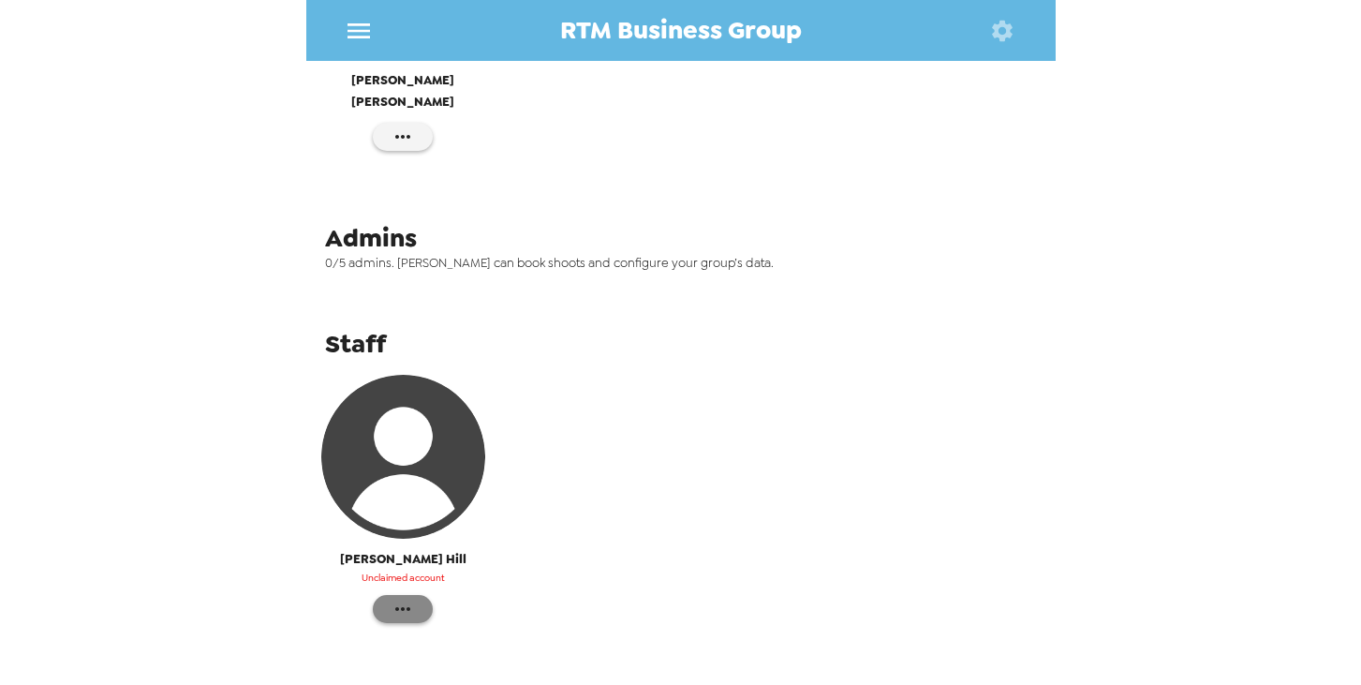
click at [405, 598] on icon "button" at bounding box center [403, 609] width 22 height 22
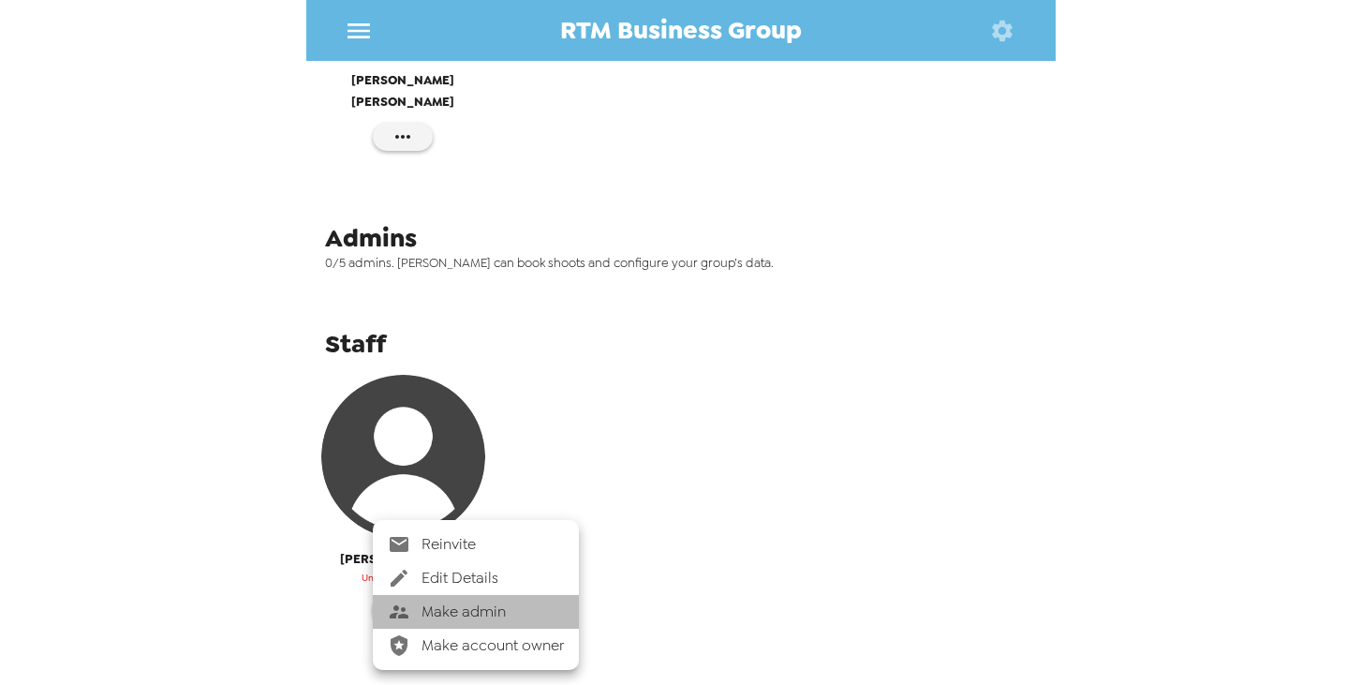
click at [439, 617] on span "Make admin" at bounding box center [493, 612] width 142 height 22
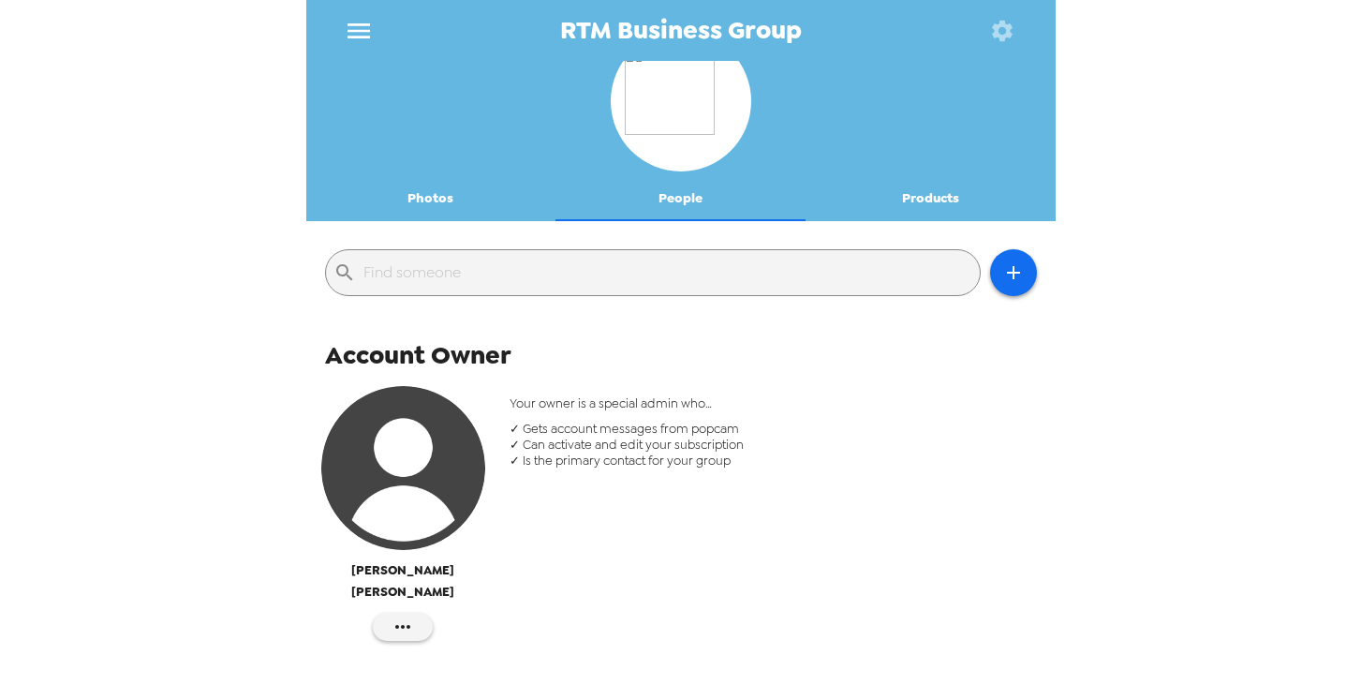
scroll to position [24, 0]
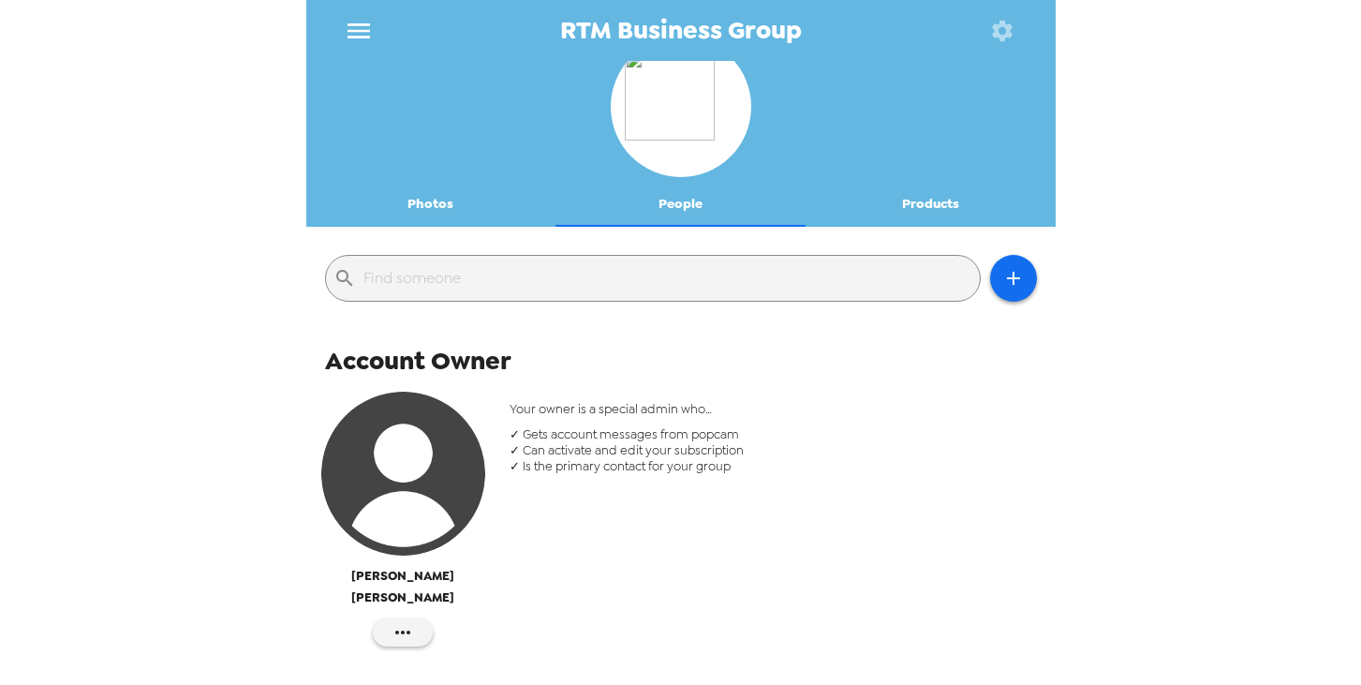
click at [356, 24] on icon "menu" at bounding box center [359, 30] width 22 height 15
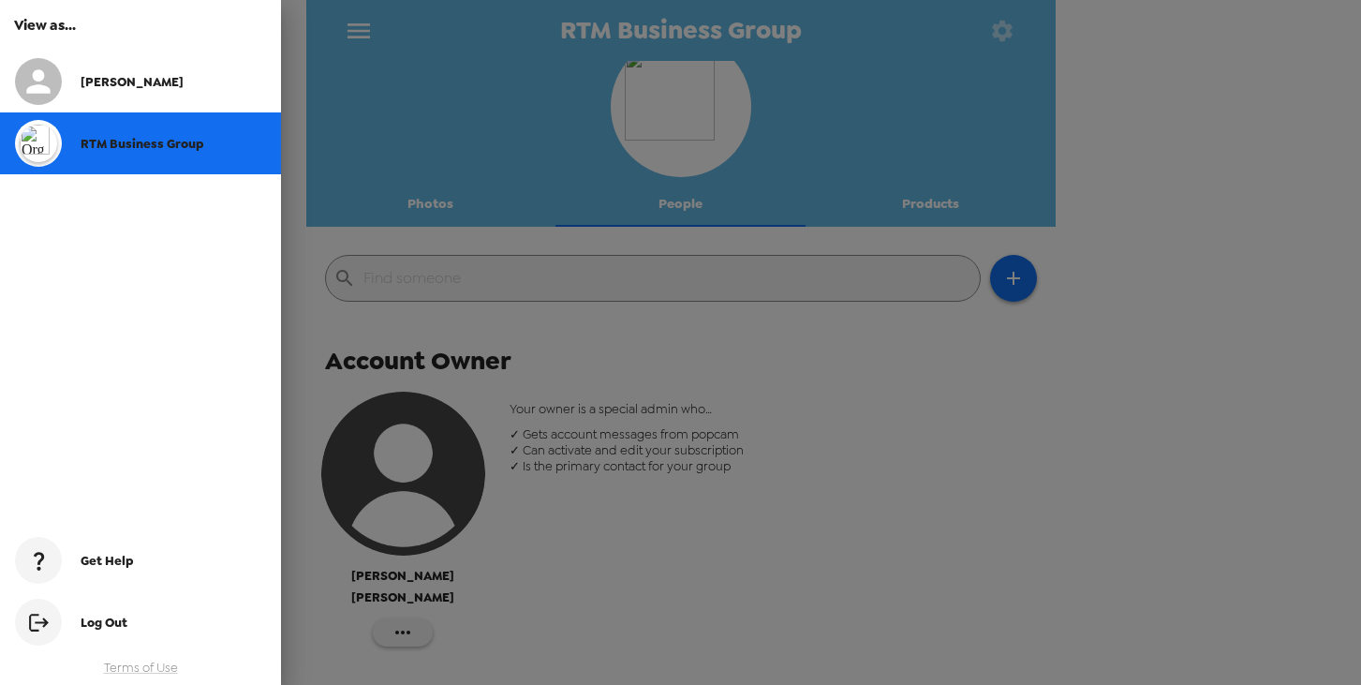
click at [904, 200] on div at bounding box center [680, 342] width 1361 height 685
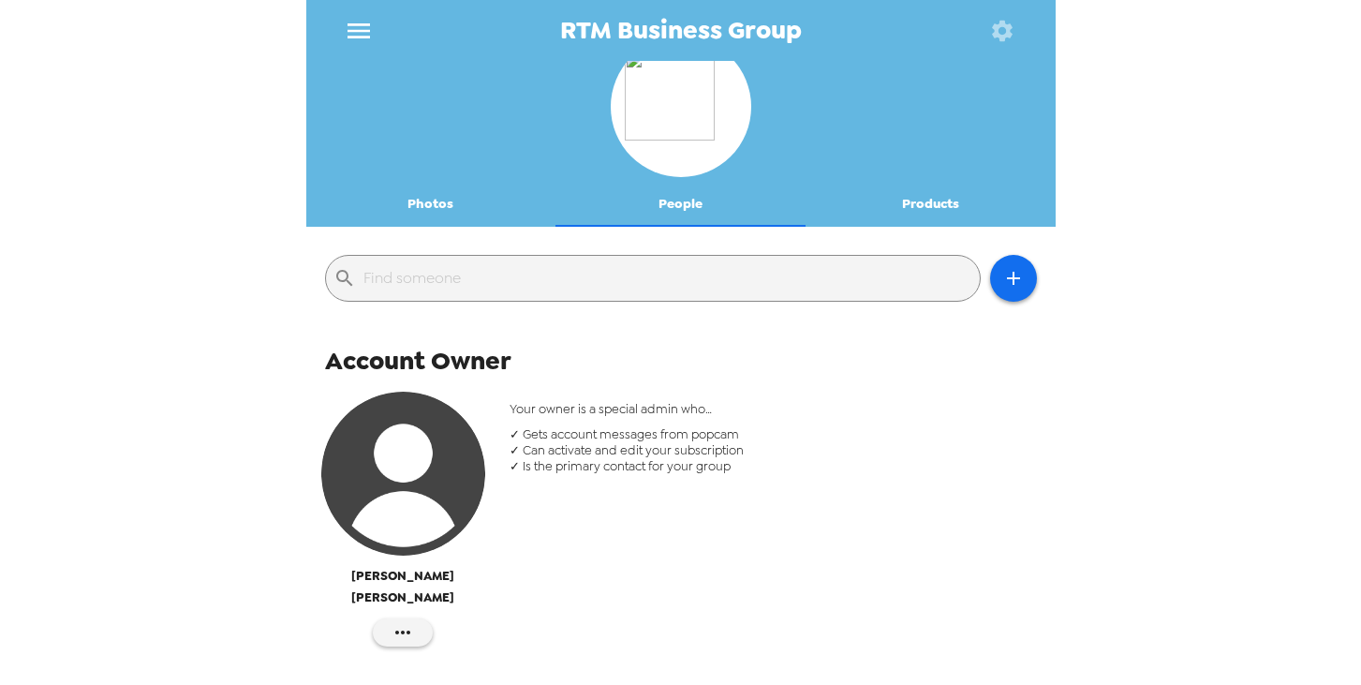
click at [916, 204] on button "Products" at bounding box center [931, 204] width 250 height 45
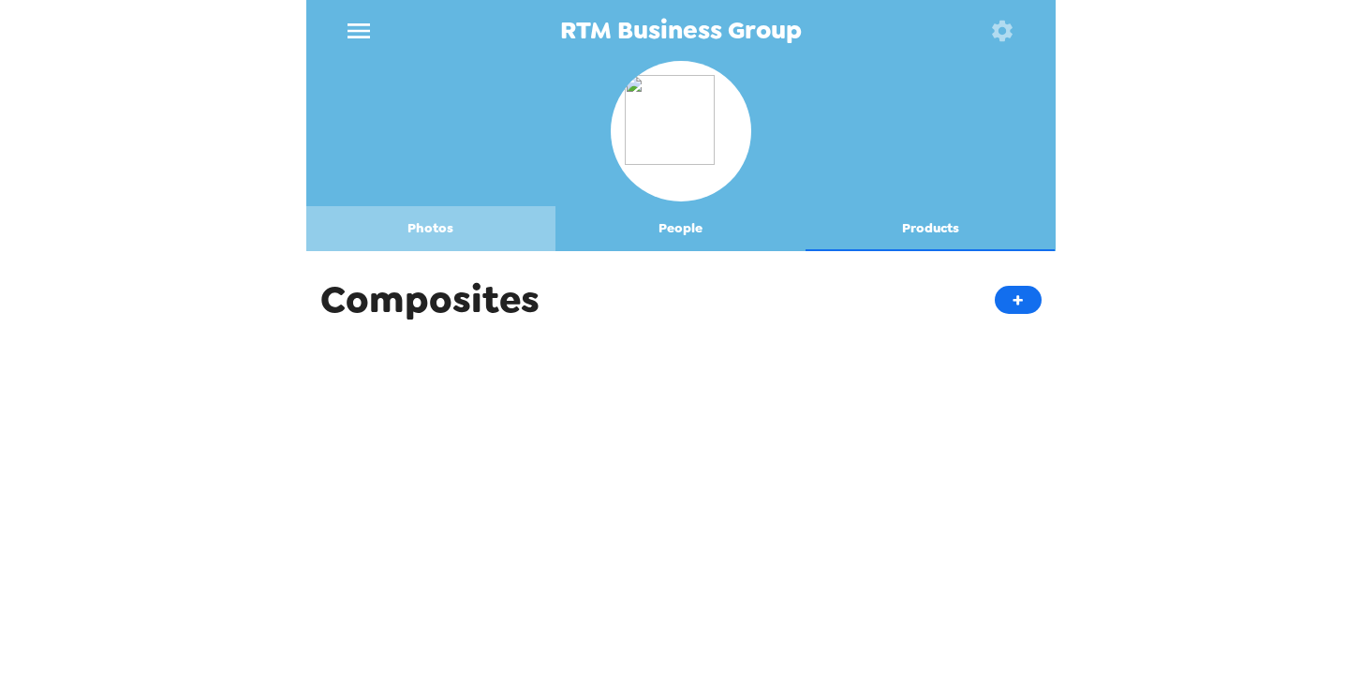
click at [450, 229] on button "Photos" at bounding box center [431, 228] width 250 height 45
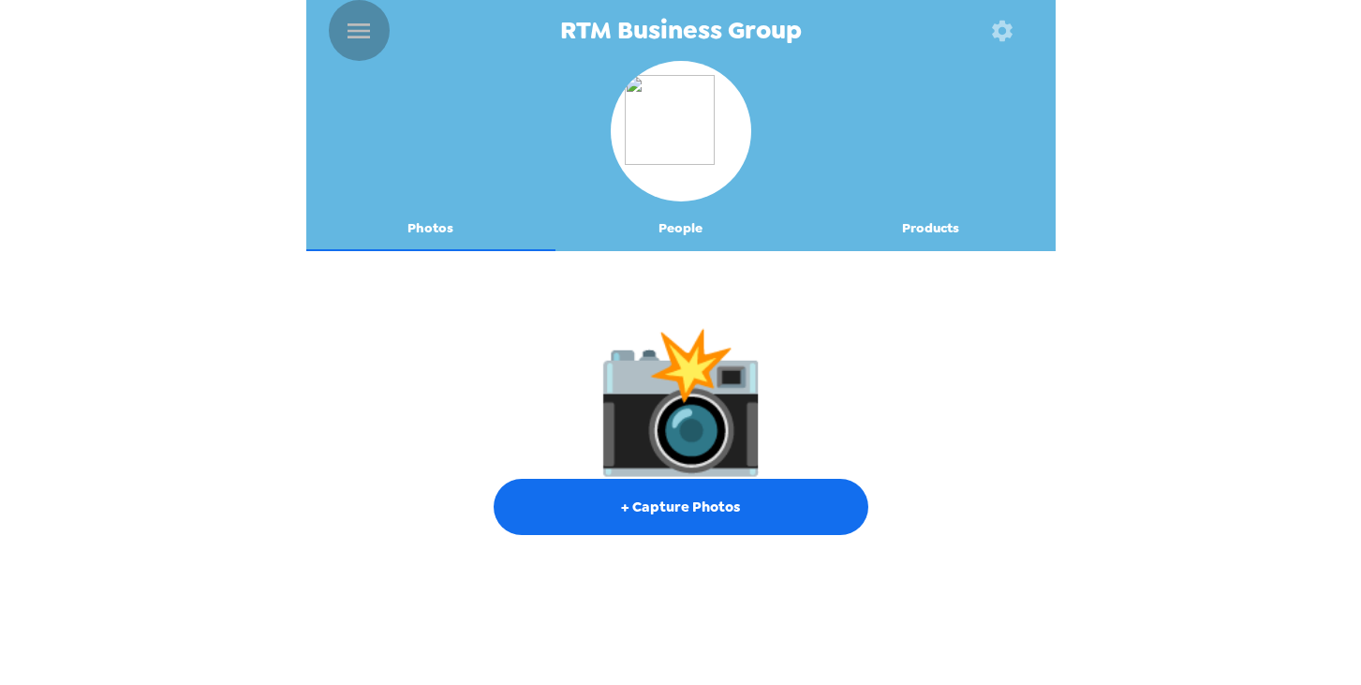
click at [360, 30] on icon "menu" at bounding box center [359, 30] width 22 height 15
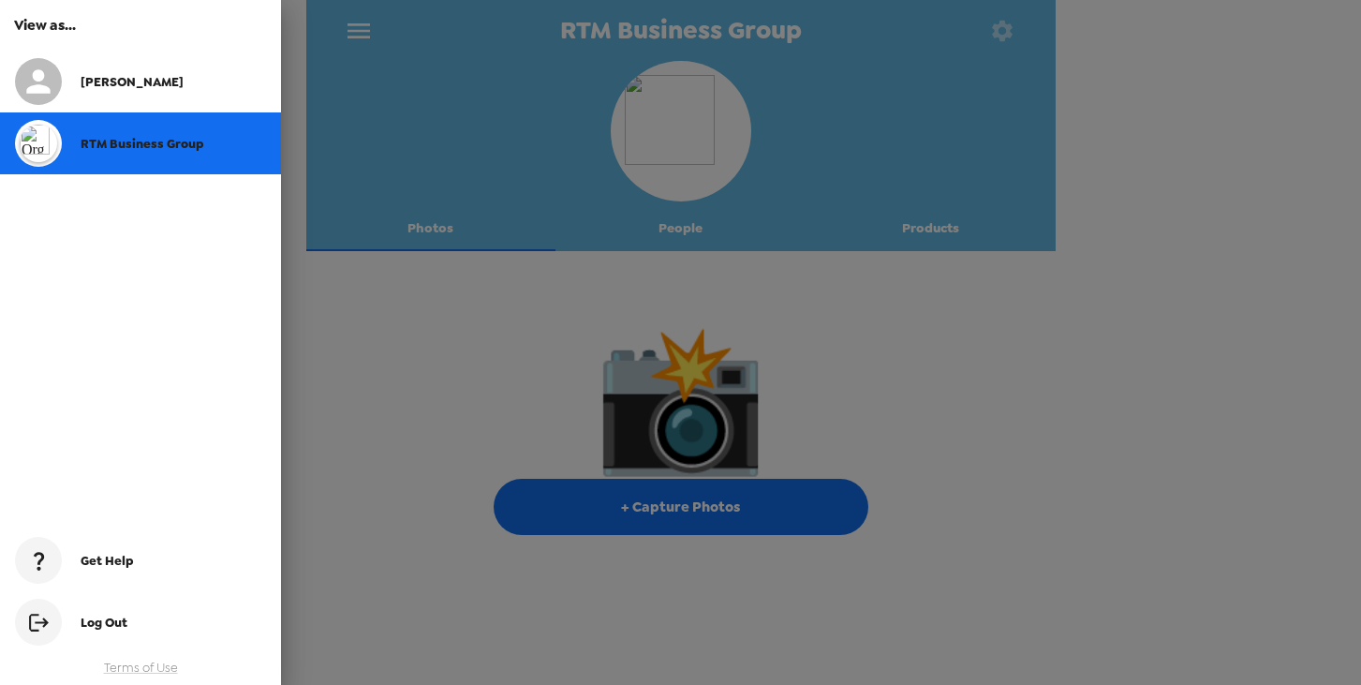
click at [503, 438] on div at bounding box center [680, 342] width 1361 height 685
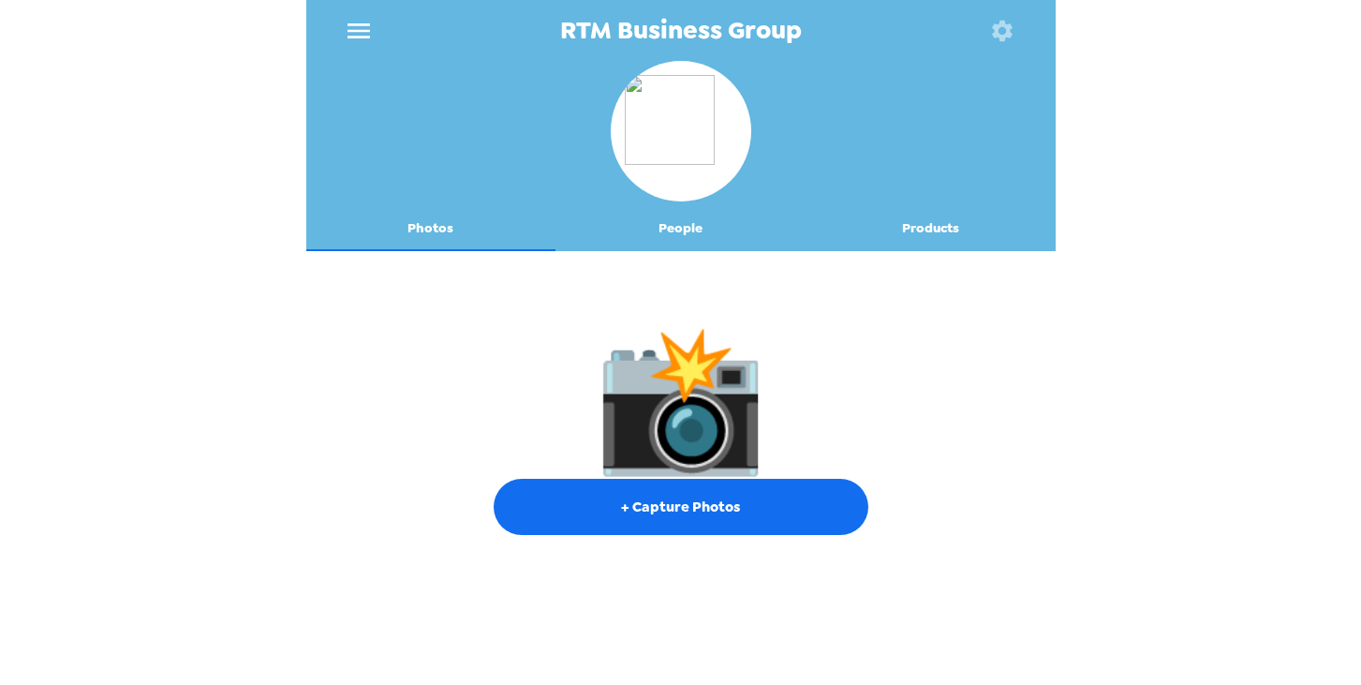
click at [1009, 33] on icon "button" at bounding box center [1002, 30] width 21 height 21
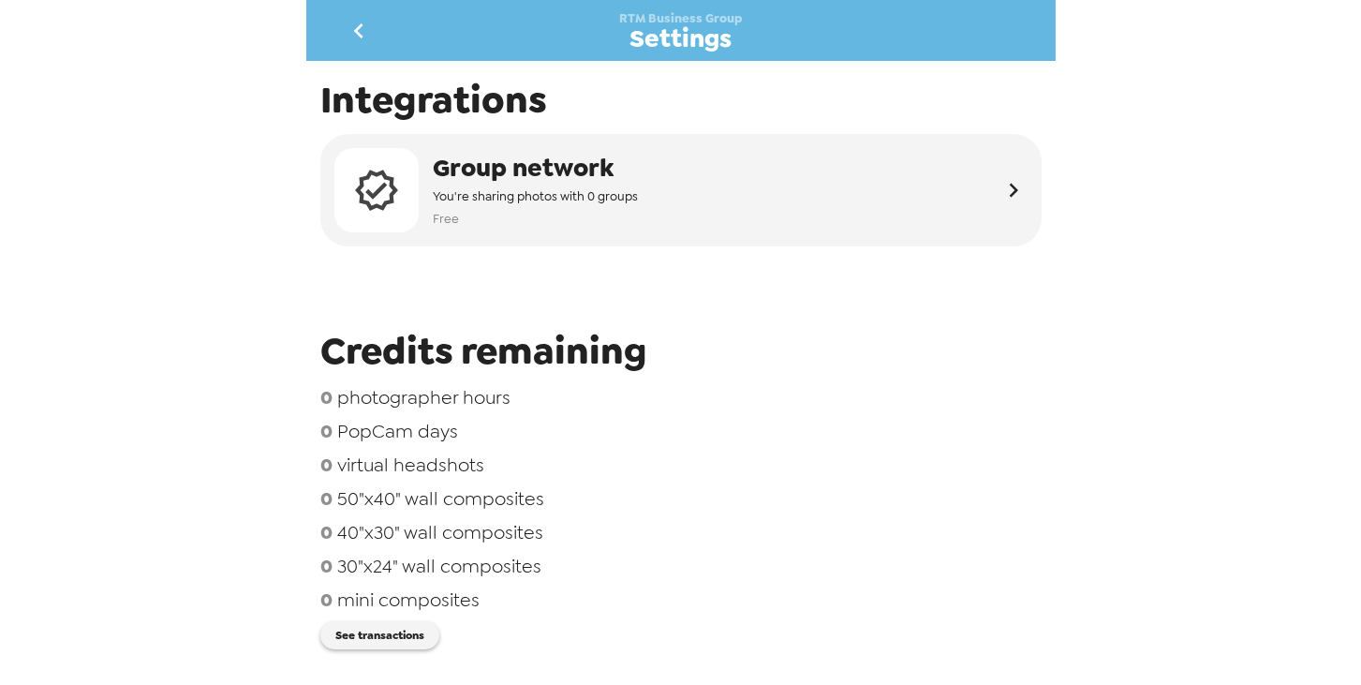
scroll to position [91, 0]
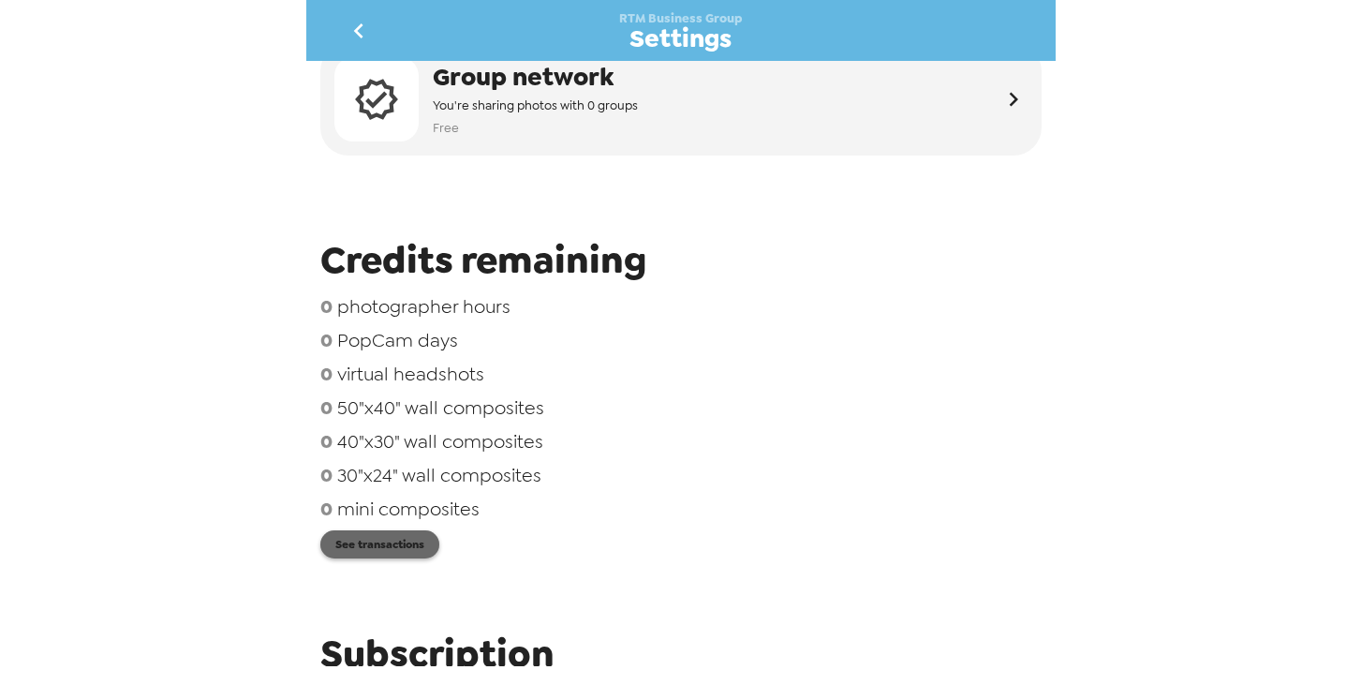
click at [399, 540] on button "See transactions" at bounding box center [379, 544] width 119 height 28
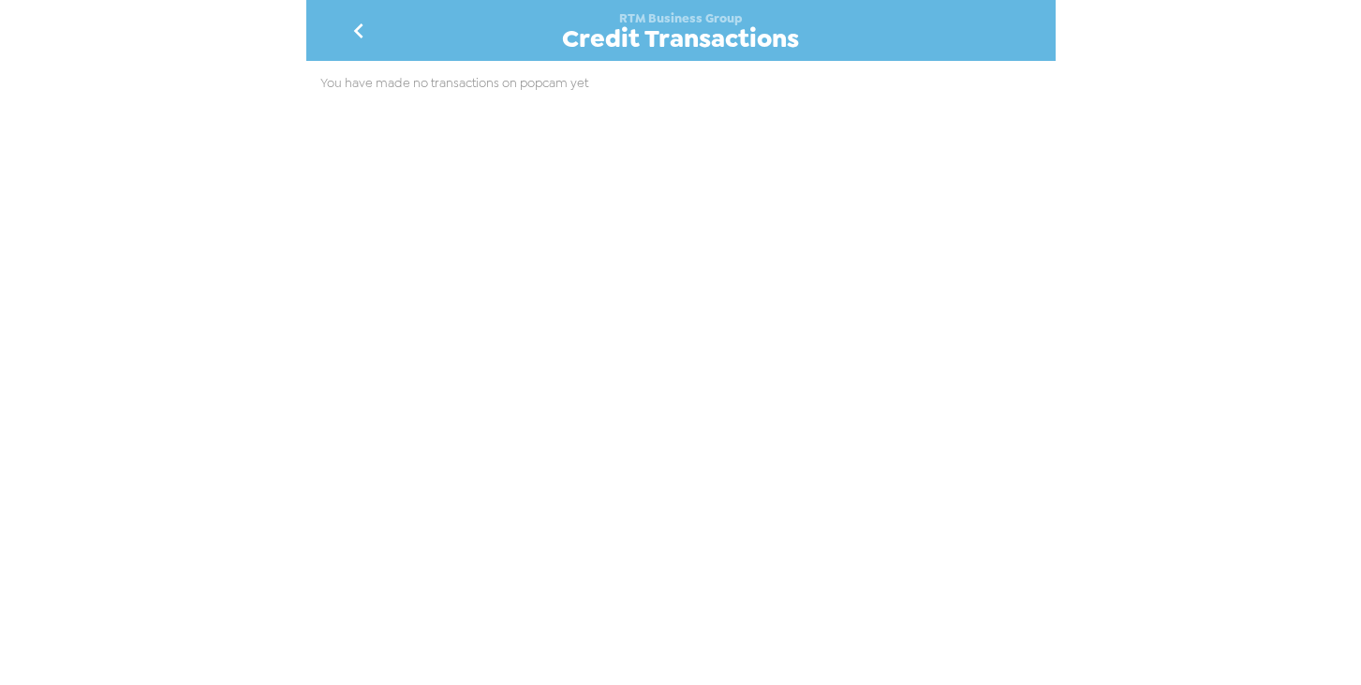
click at [349, 42] on icon "go back" at bounding box center [359, 31] width 30 height 30
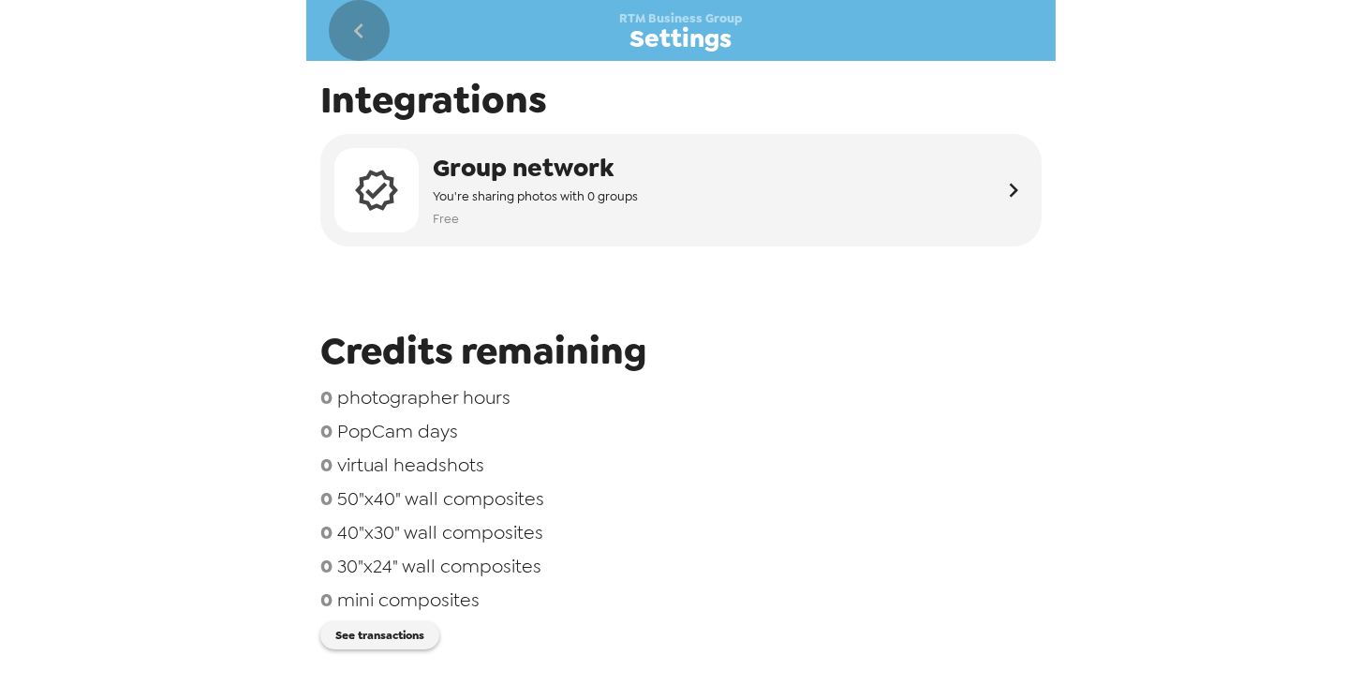
click at [364, 51] on button "go back" at bounding box center [359, 30] width 61 height 61
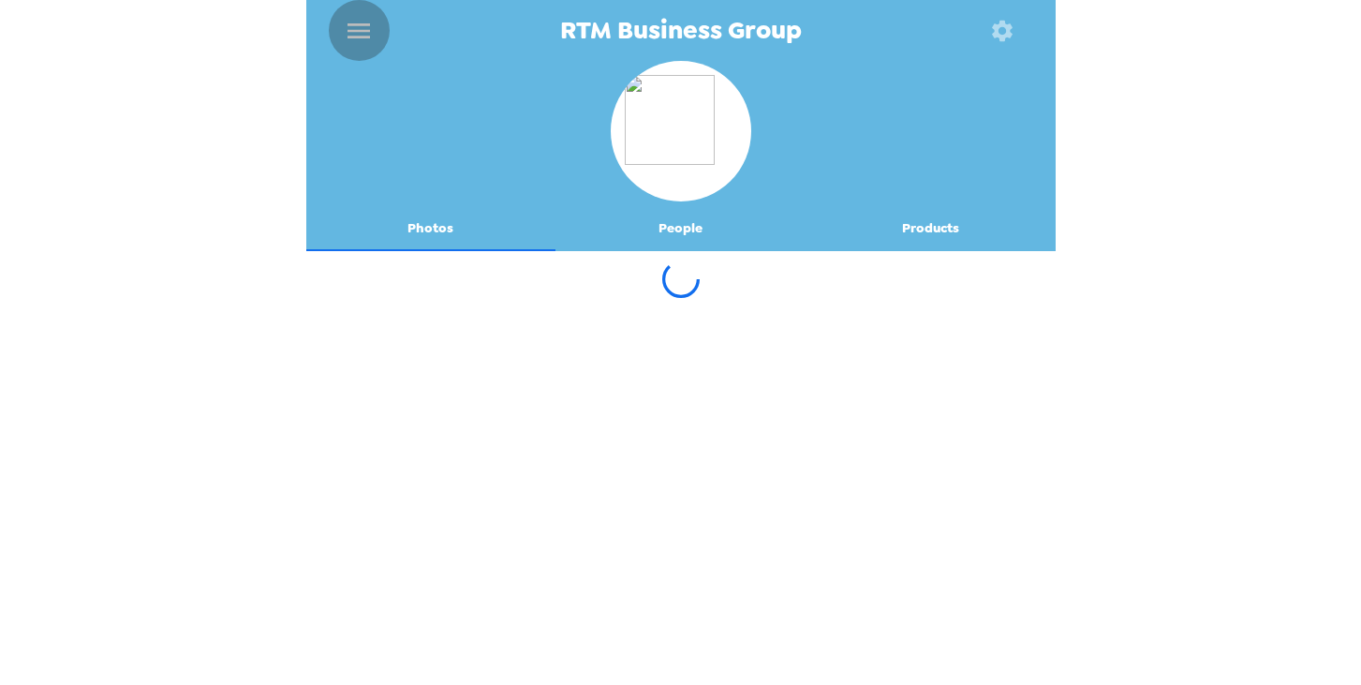
click at [364, 51] on button "menu" at bounding box center [359, 30] width 61 height 61
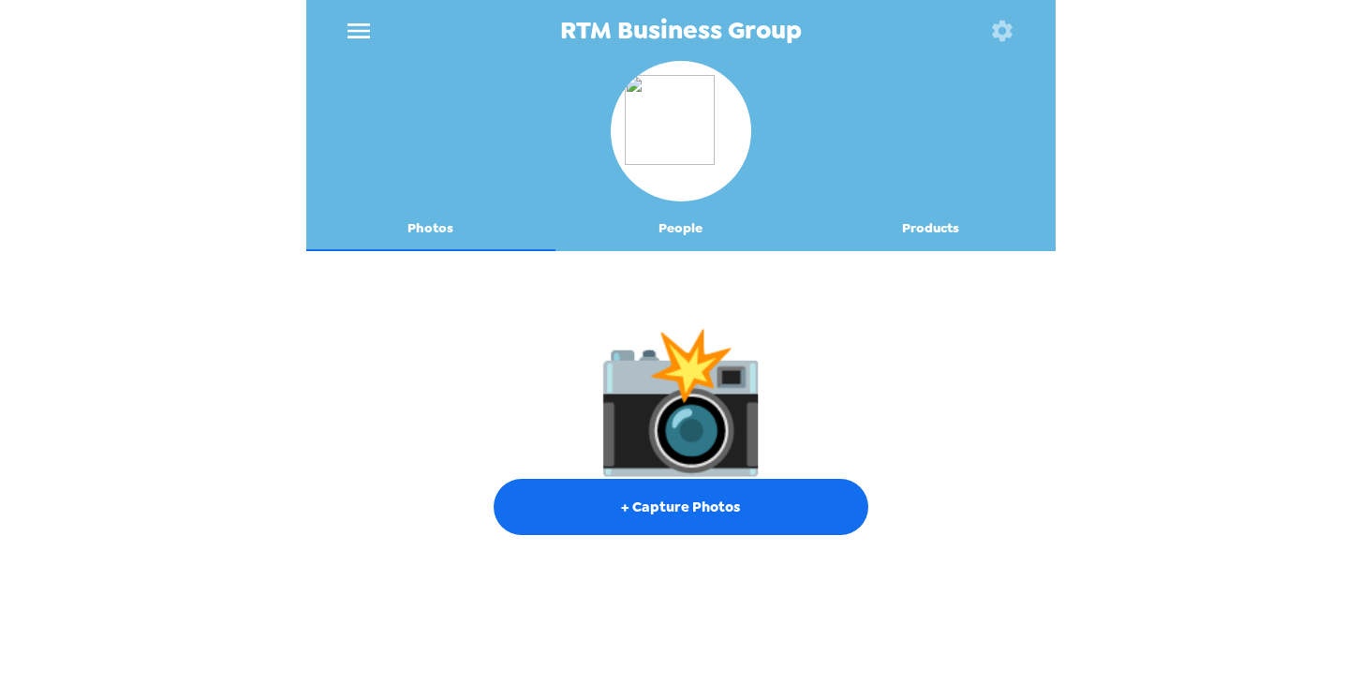
click at [349, 23] on icon "menu" at bounding box center [359, 30] width 22 height 15
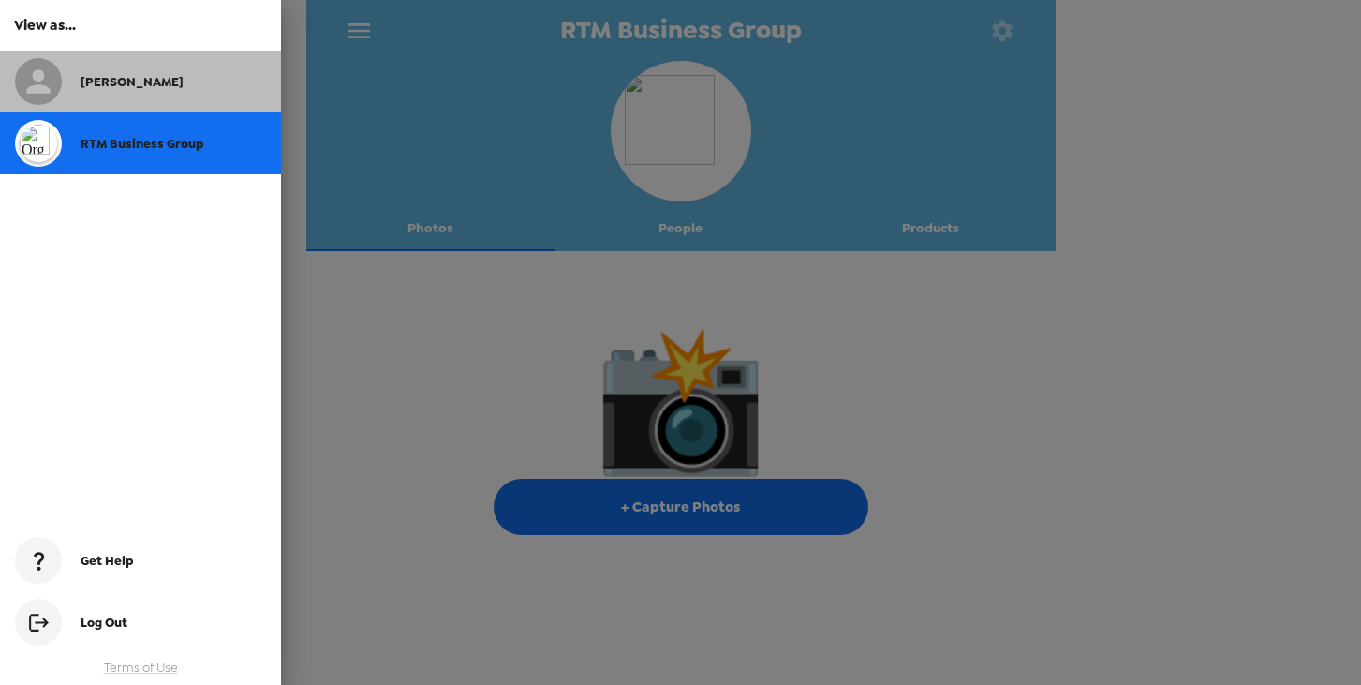
click at [141, 92] on div "[PERSON_NAME]" at bounding box center [140, 82] width 281 height 62
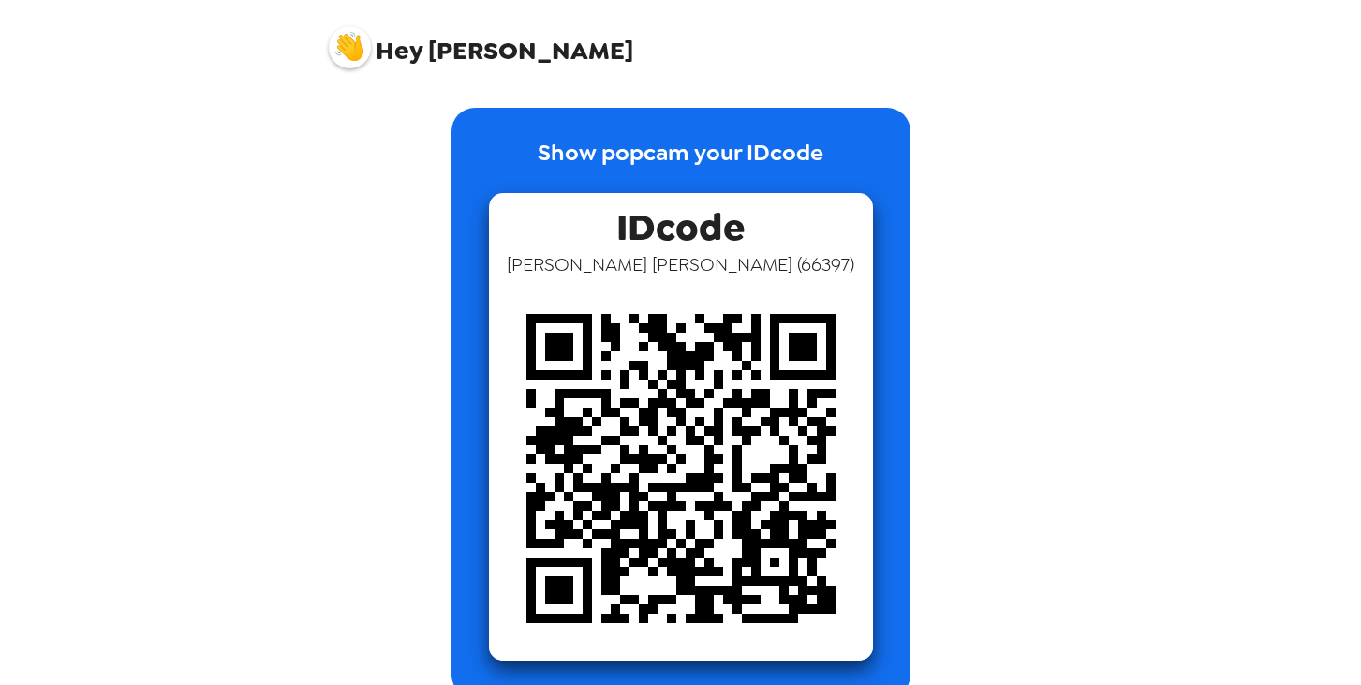
click at [422, 52] on span "Hey Amanda" at bounding box center [481, 40] width 304 height 47
click at [412, 69] on div "Hey Amanda" at bounding box center [681, 40] width 750 height 80
click at [412, 50] on span "Hey" at bounding box center [399, 51] width 47 height 34
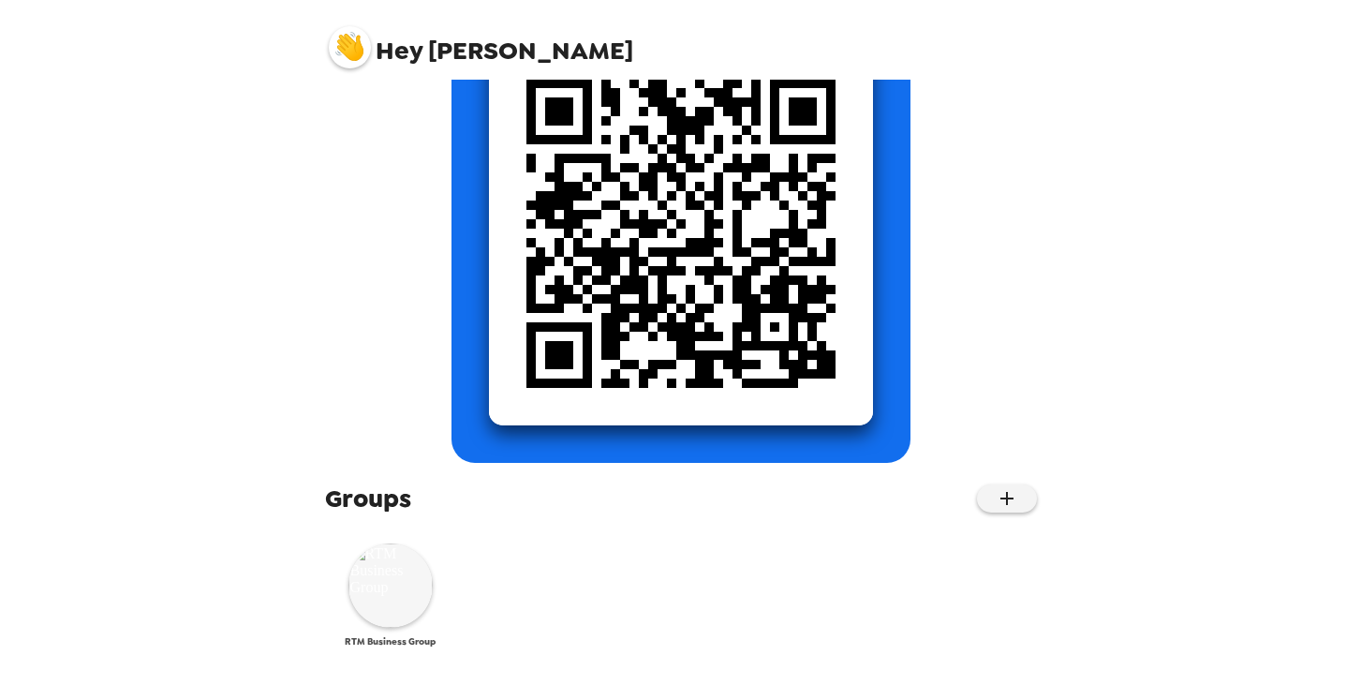
click at [349, 592] on img at bounding box center [391, 585] width 84 height 84
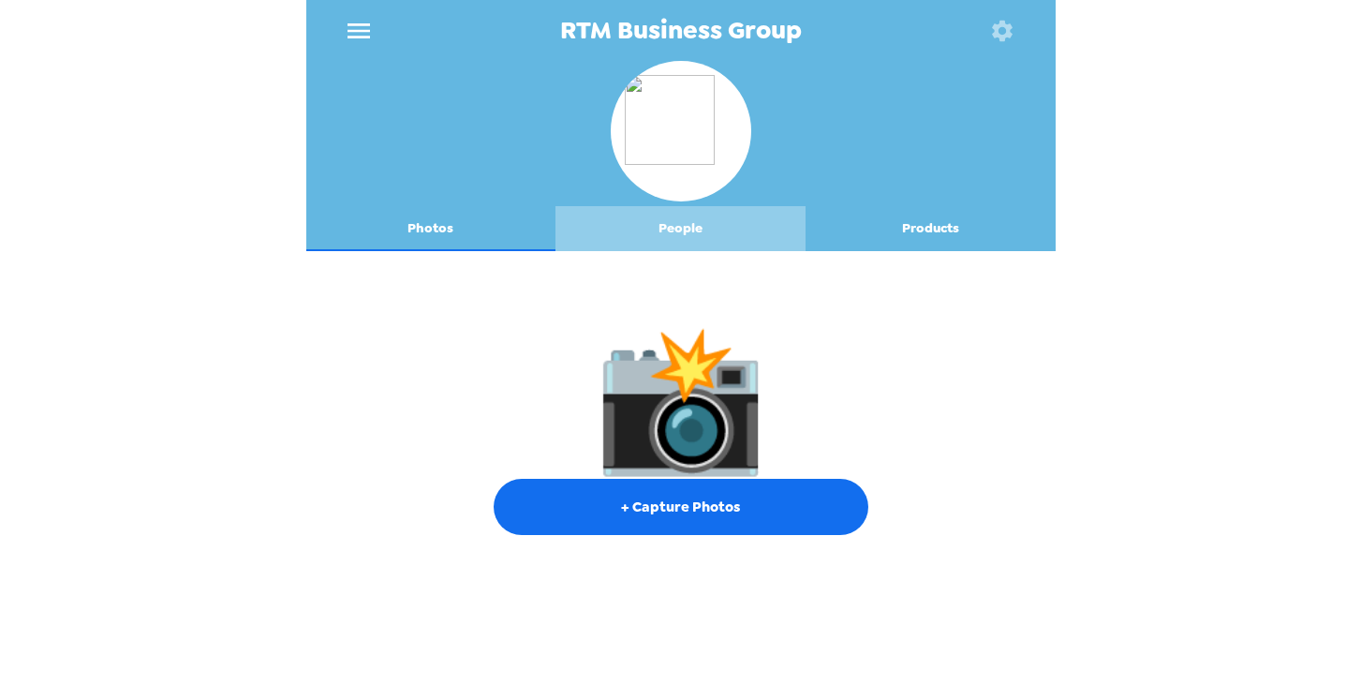
click at [681, 228] on button "People" at bounding box center [681, 228] width 250 height 45
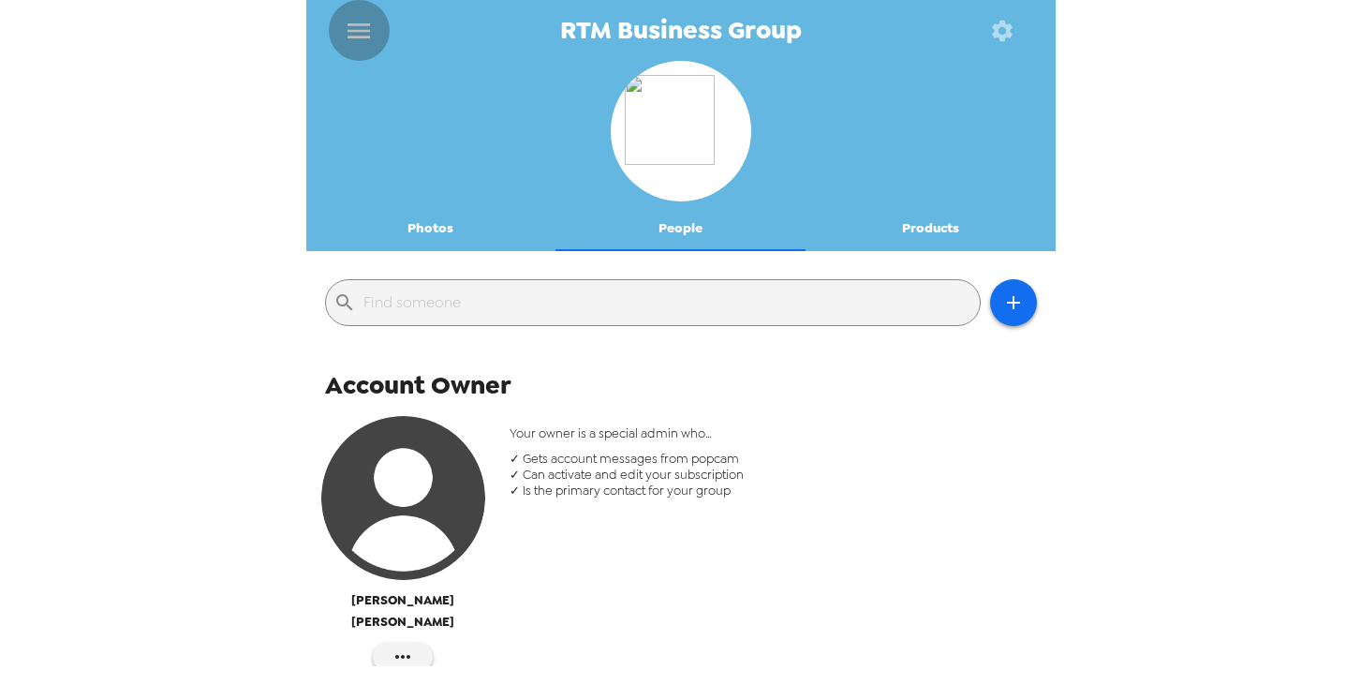
click at [346, 35] on icon "menu" at bounding box center [359, 31] width 30 height 30
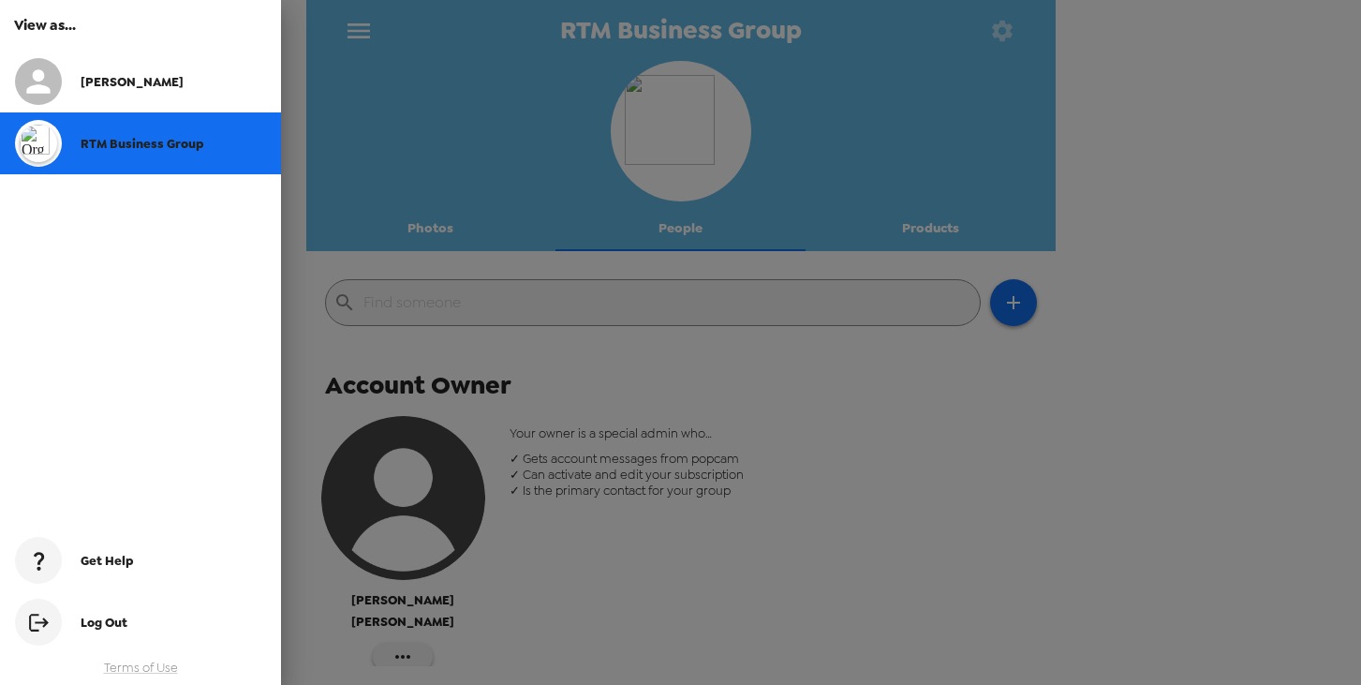
click at [128, 571] on div "Get Help" at bounding box center [140, 560] width 281 height 62
click at [105, 82] on span "[PERSON_NAME]" at bounding box center [132, 82] width 103 height 16
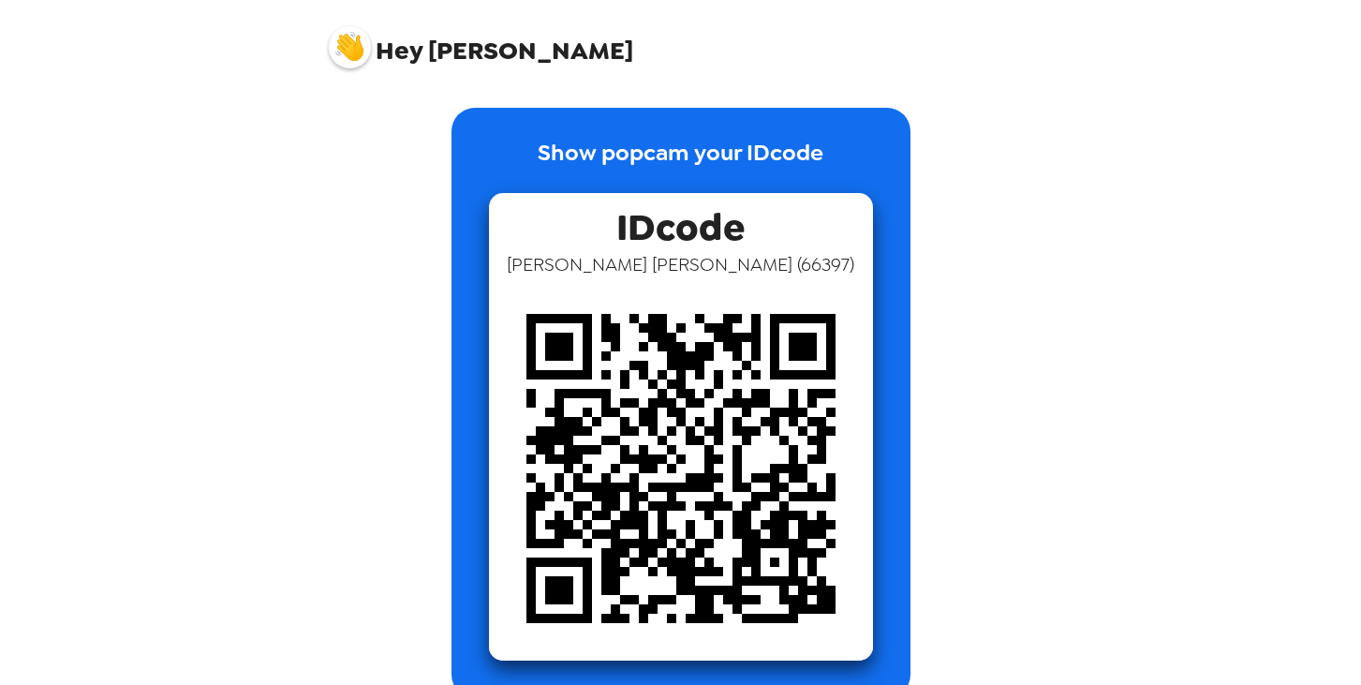
scroll to position [235, 0]
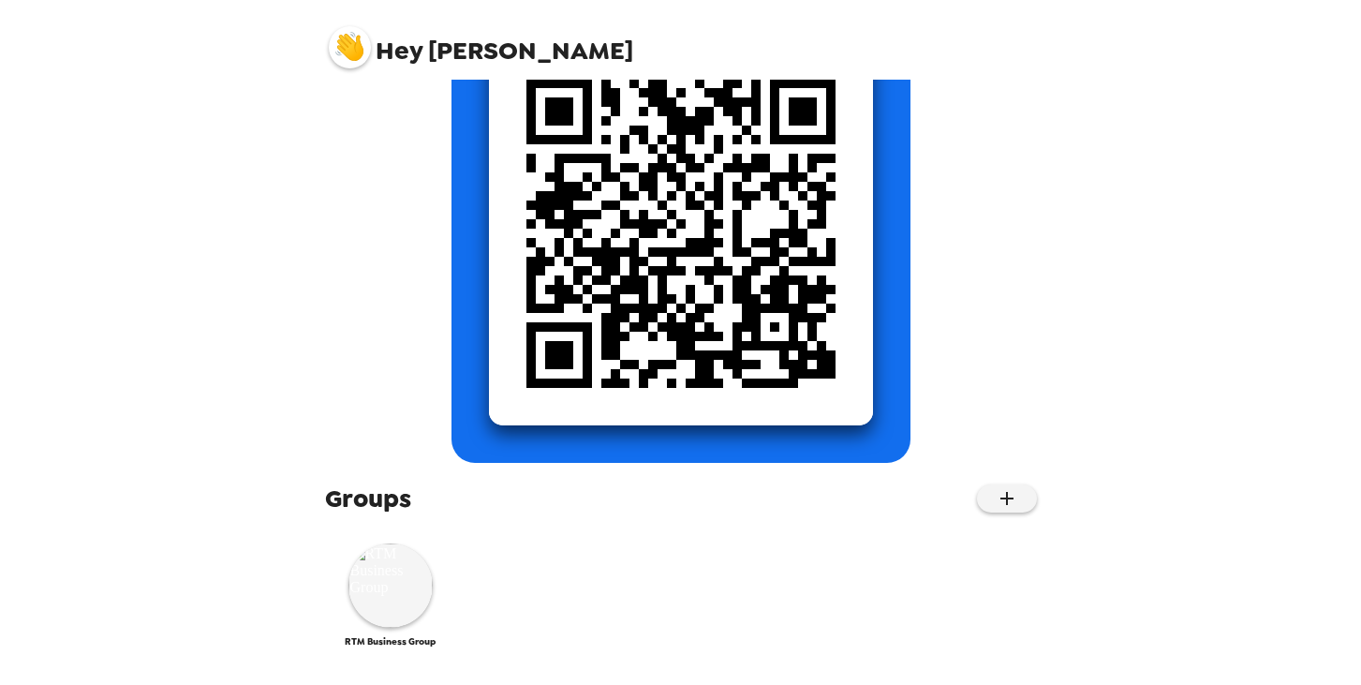
click at [392, 650] on div "RTM Business Group" at bounding box center [681, 595] width 712 height 141
click at [386, 591] on img at bounding box center [391, 585] width 84 height 84
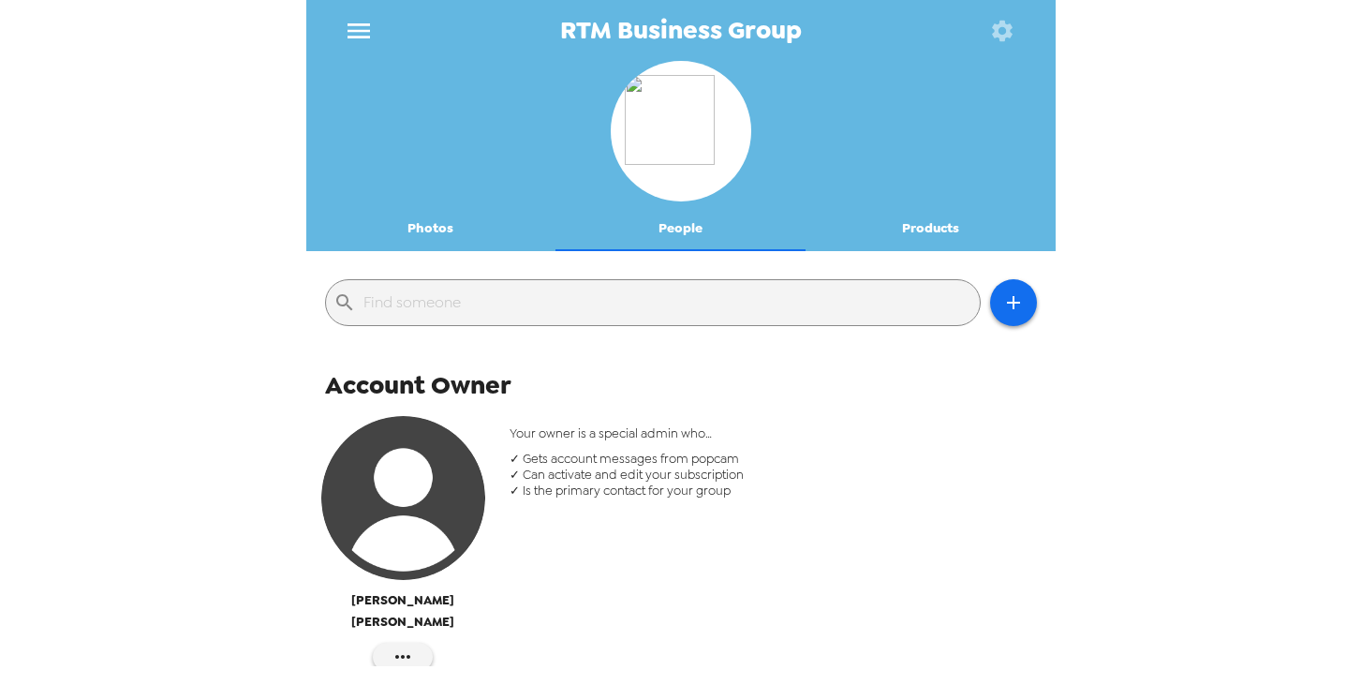
click at [419, 221] on button "Photos" at bounding box center [431, 228] width 250 height 45
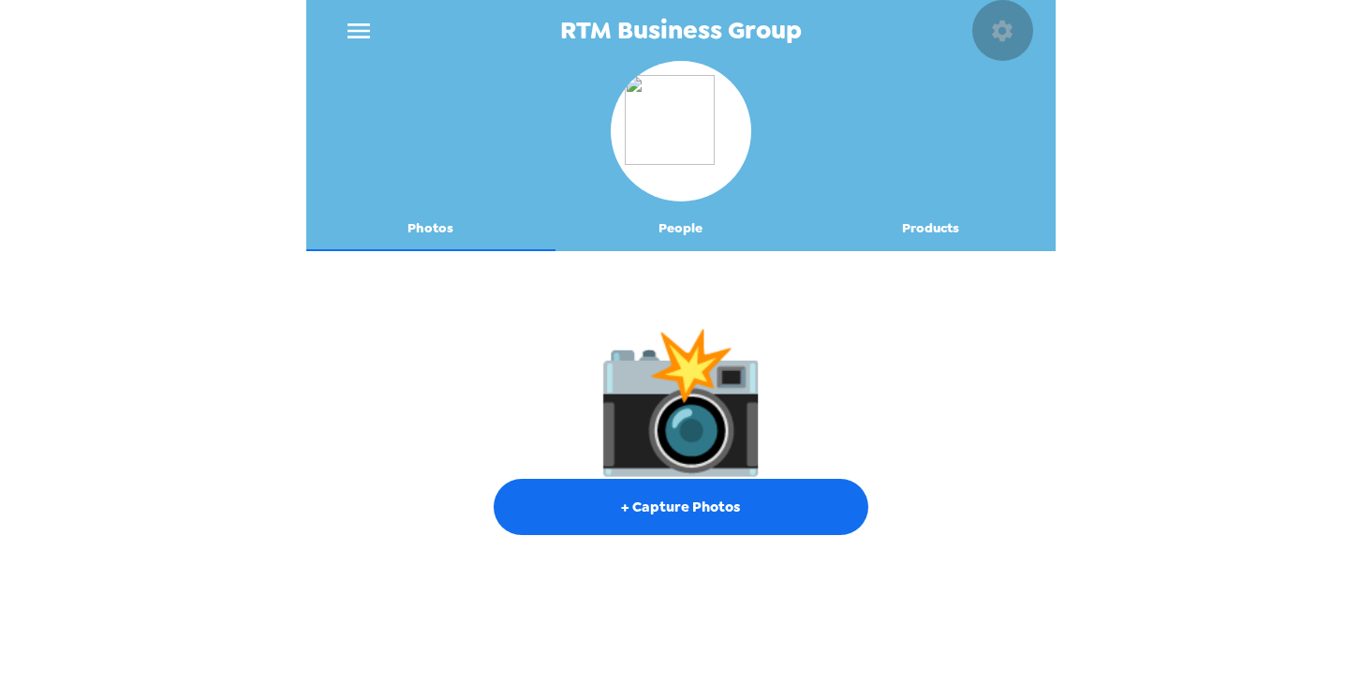
click at [1005, 18] on icon "button" at bounding box center [1002, 31] width 26 height 26
